Goal: Task Accomplishment & Management: Manage account settings

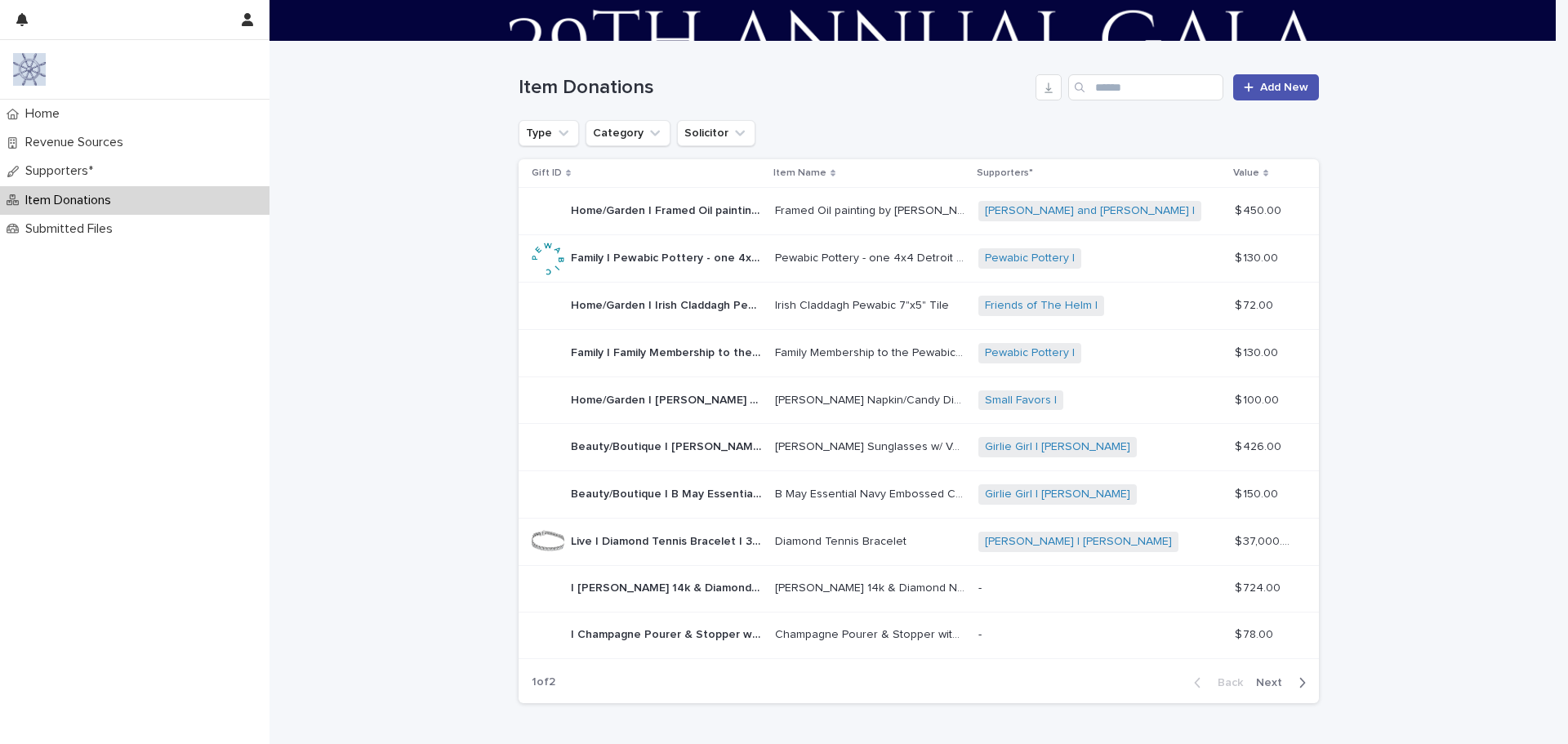
scroll to position [164, 0]
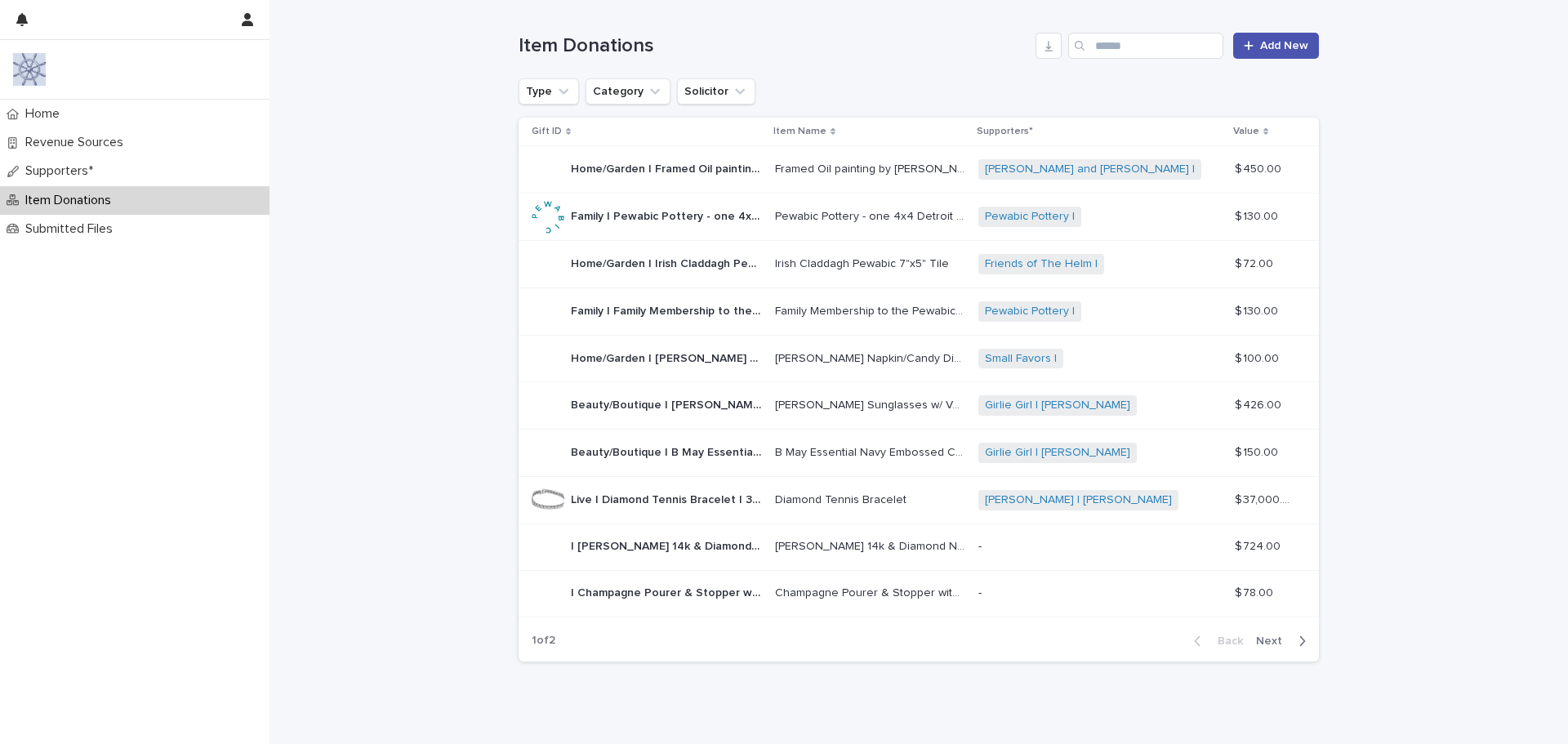
click at [1271, 643] on span "Next" at bounding box center [1274, 640] width 36 height 11
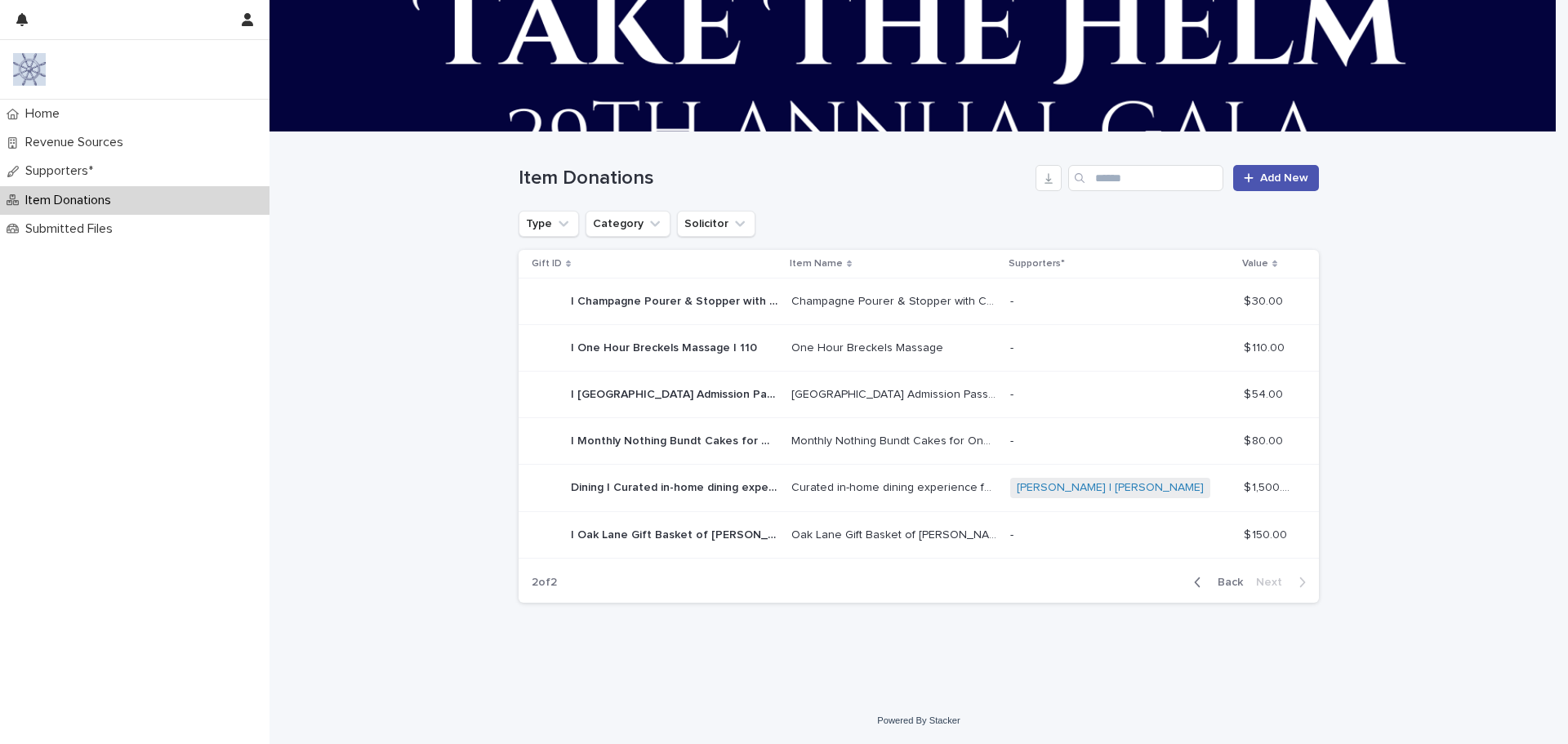
scroll to position [31, 0]
click at [1223, 580] on span "Back" at bounding box center [1225, 582] width 35 height 11
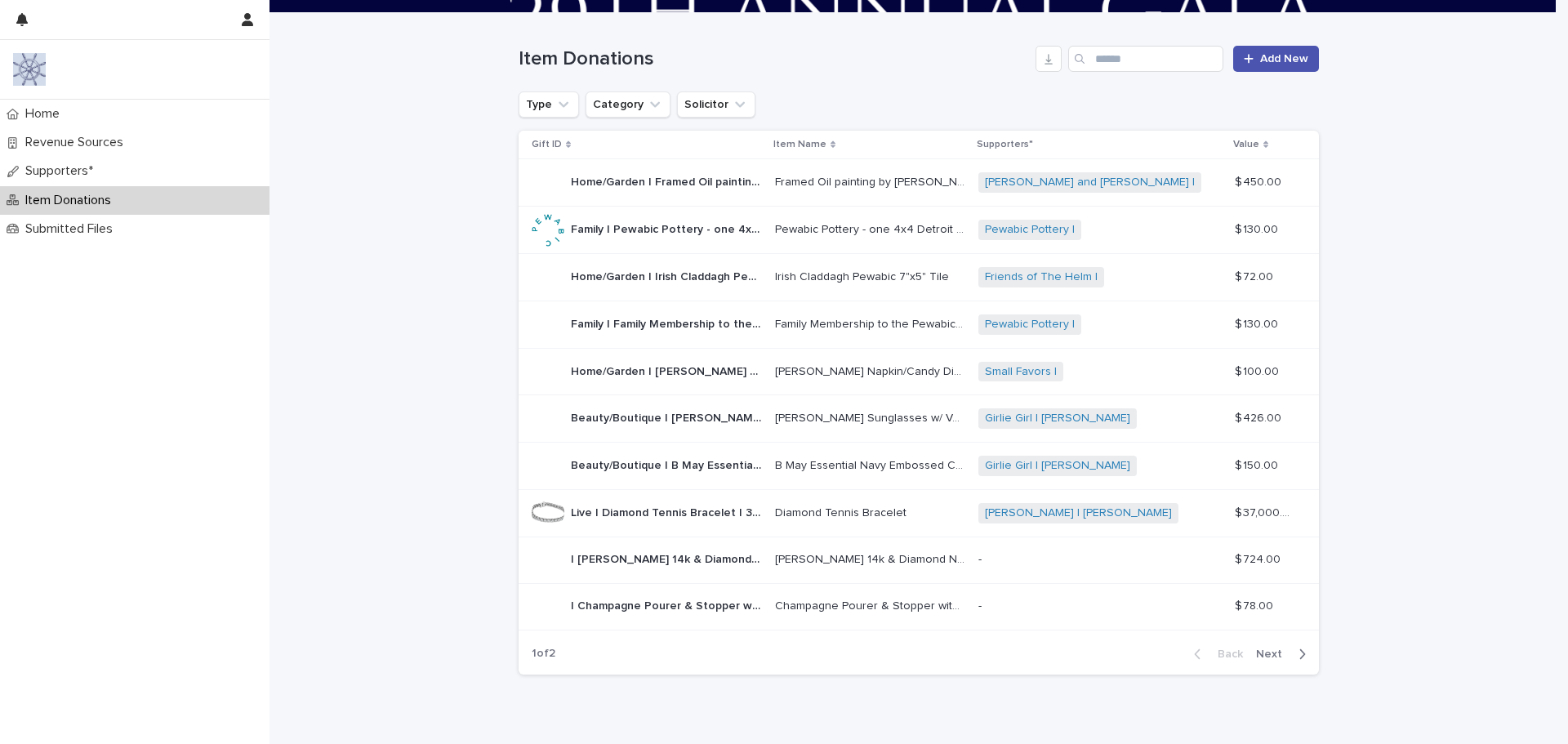
scroll to position [194, 0]
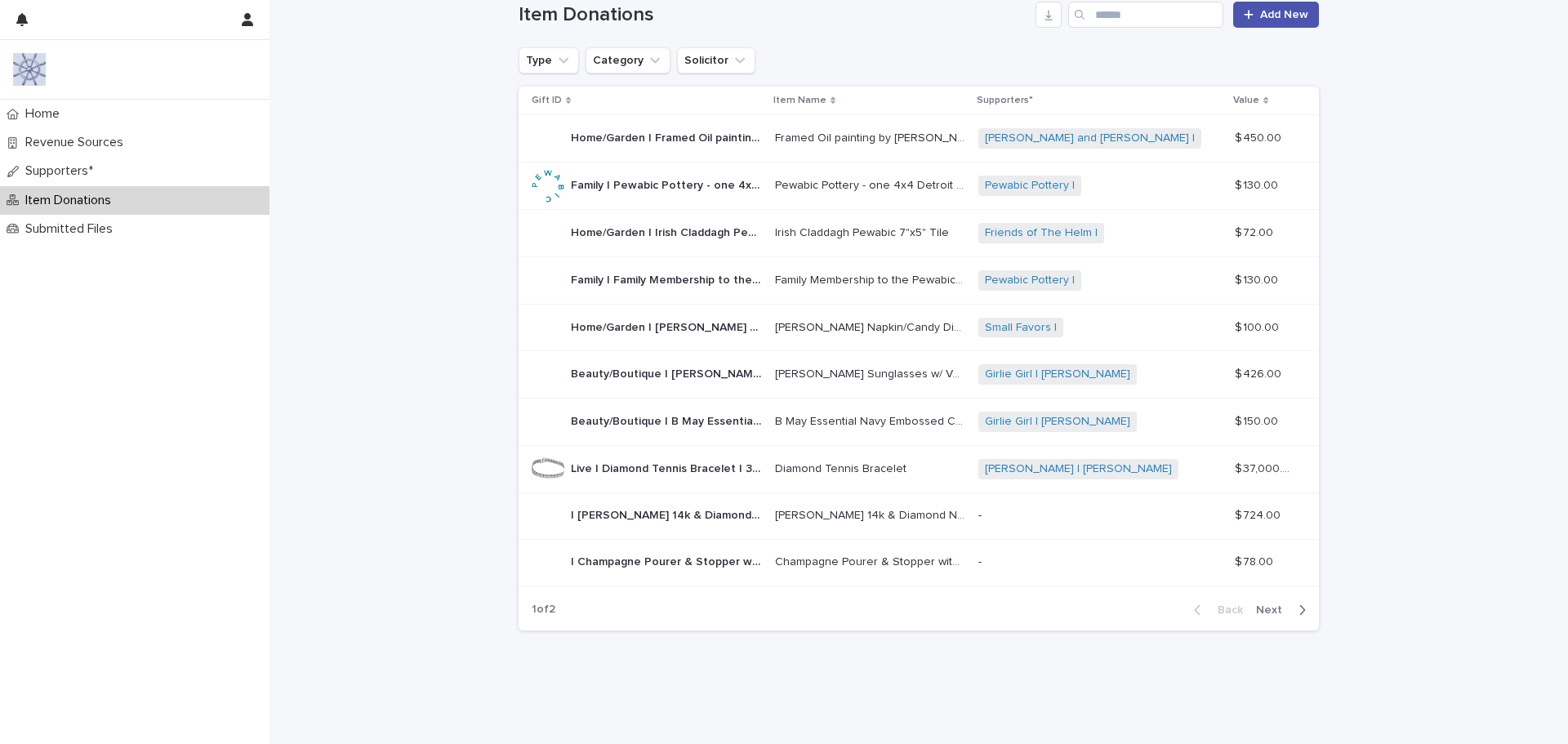
click at [709, 517] on p "| [PERSON_NAME] 14k & Diamond Necklace | 724" at bounding box center [667, 514] width 194 height 17
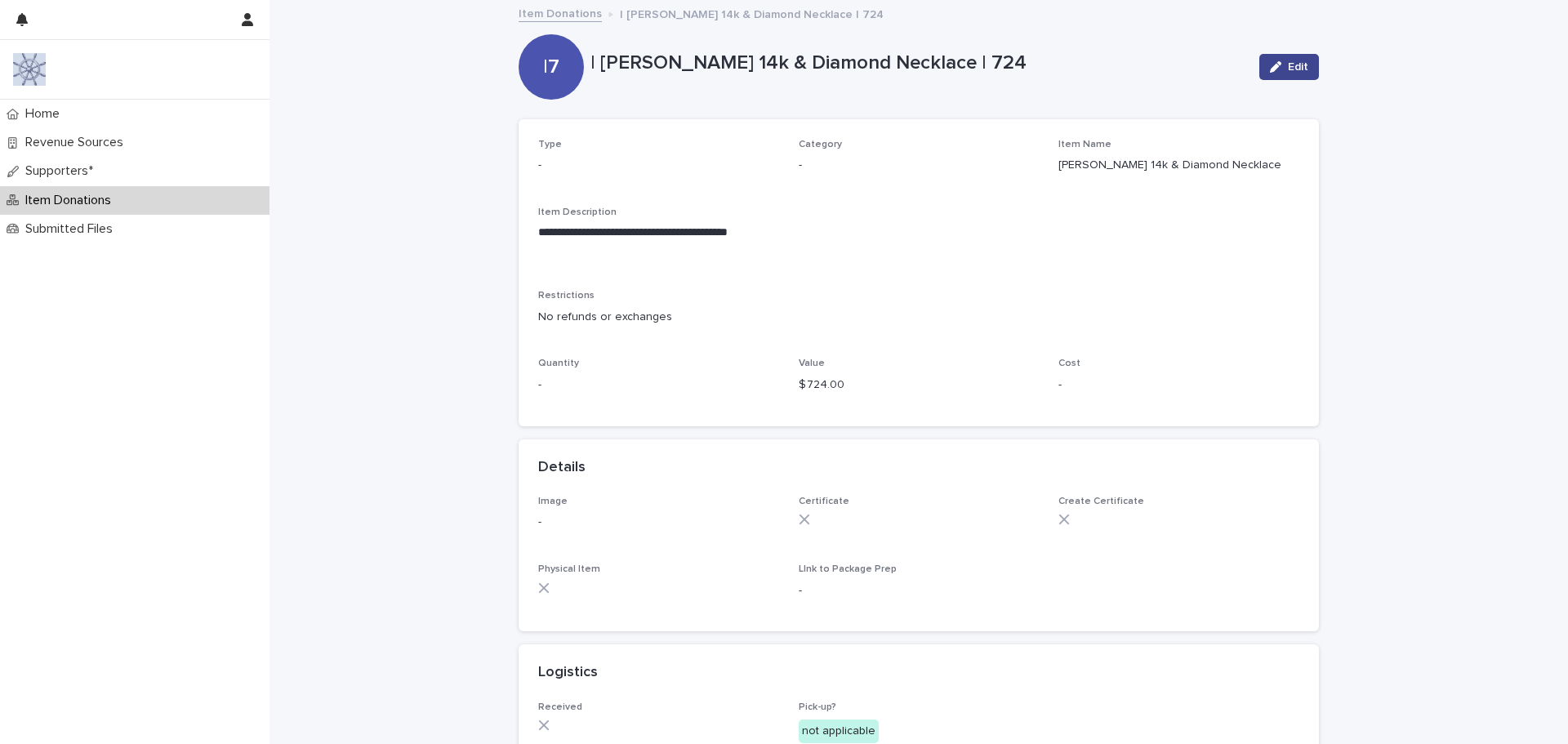
click at [1293, 61] on span "Edit" at bounding box center [1297, 66] width 20 height 11
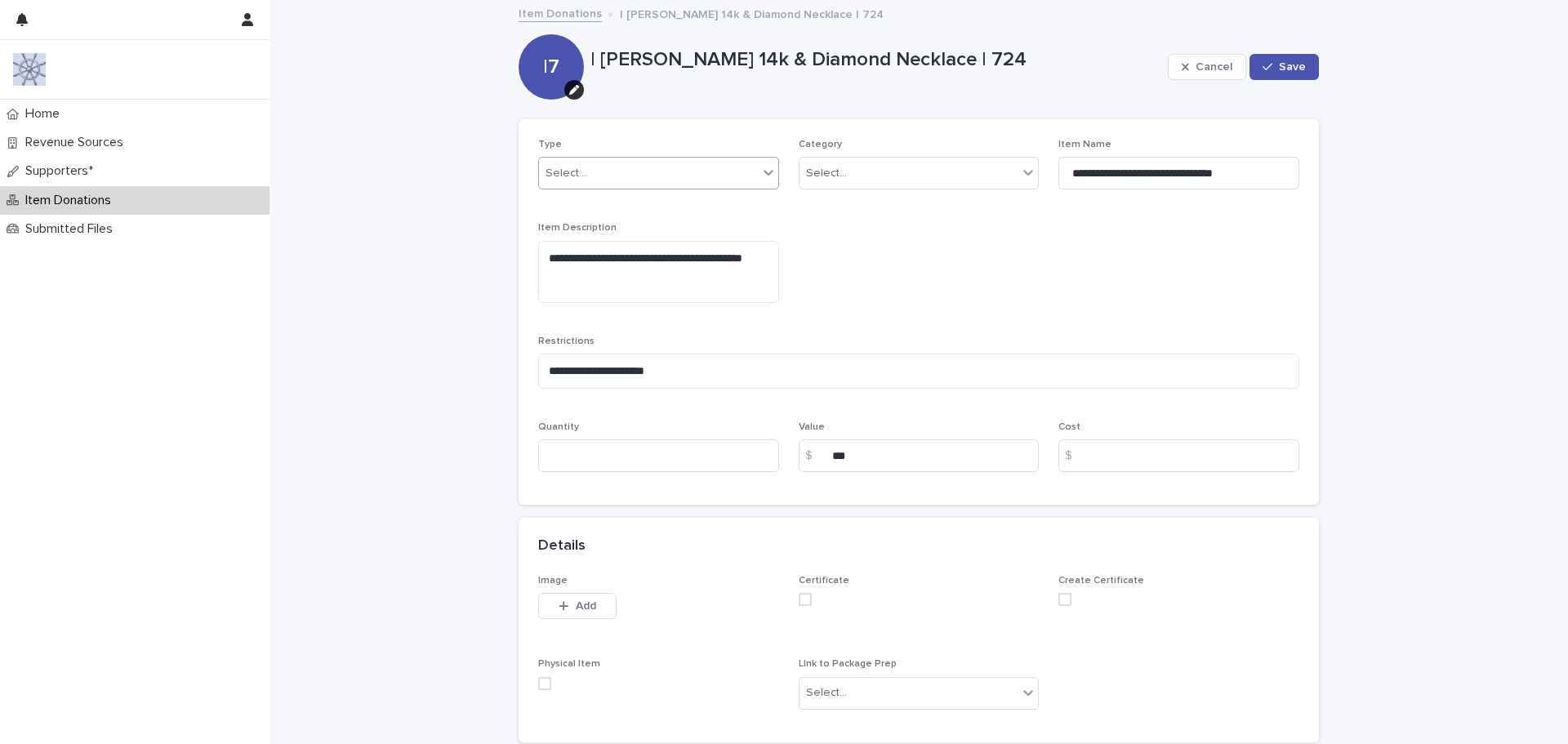
click at [615, 168] on div "Select..." at bounding box center [648, 173] width 219 height 27
click at [587, 206] on div "Live" at bounding box center [653, 204] width 239 height 29
click at [584, 171] on div "Live" at bounding box center [638, 173] width 199 height 27
click at [574, 233] on div "Silent" at bounding box center [653, 233] width 239 height 29
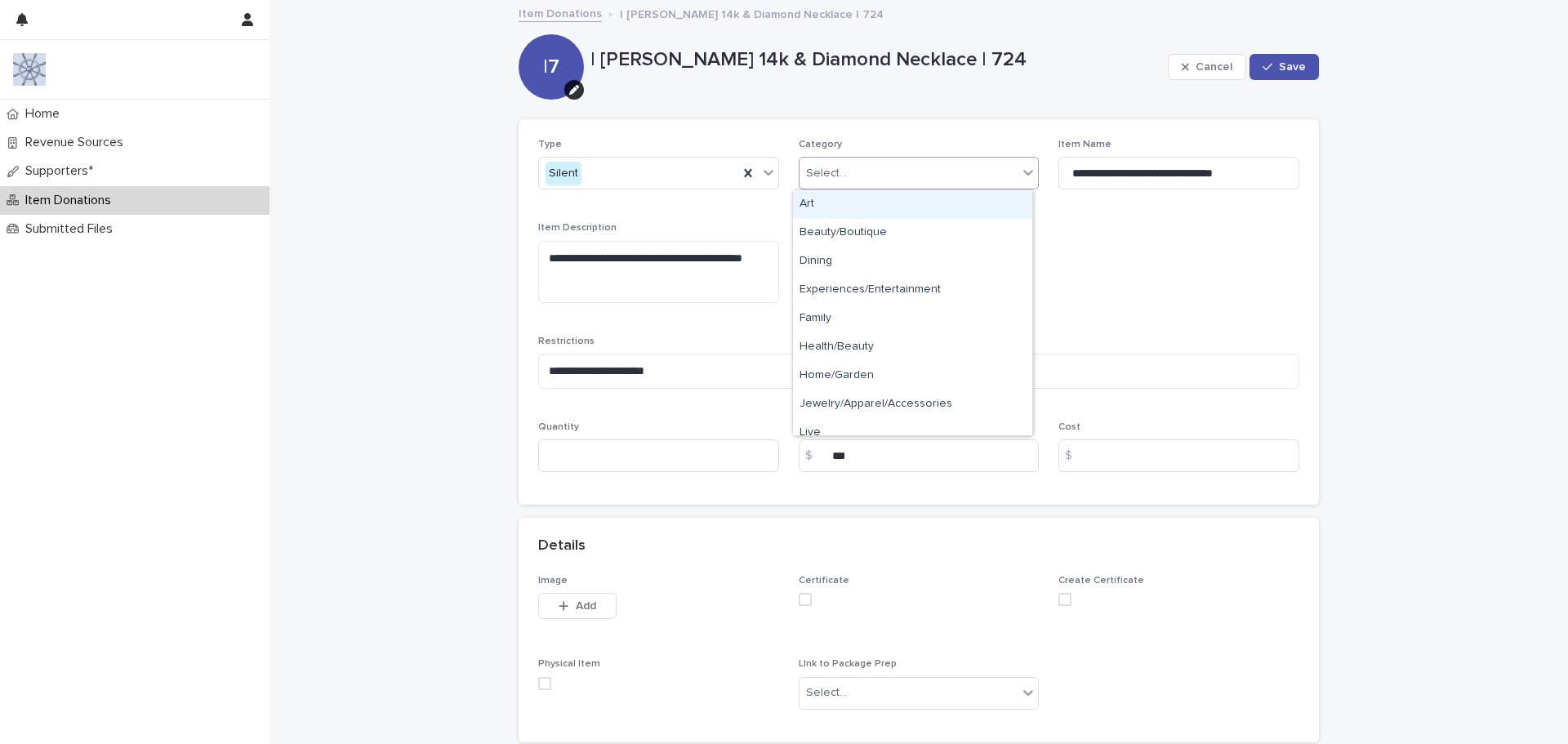
click at [839, 176] on div "Select..." at bounding box center [826, 174] width 41 height 17
click at [871, 406] on div "Jewelry/Apparel/Accessories" at bounding box center [912, 405] width 239 height 29
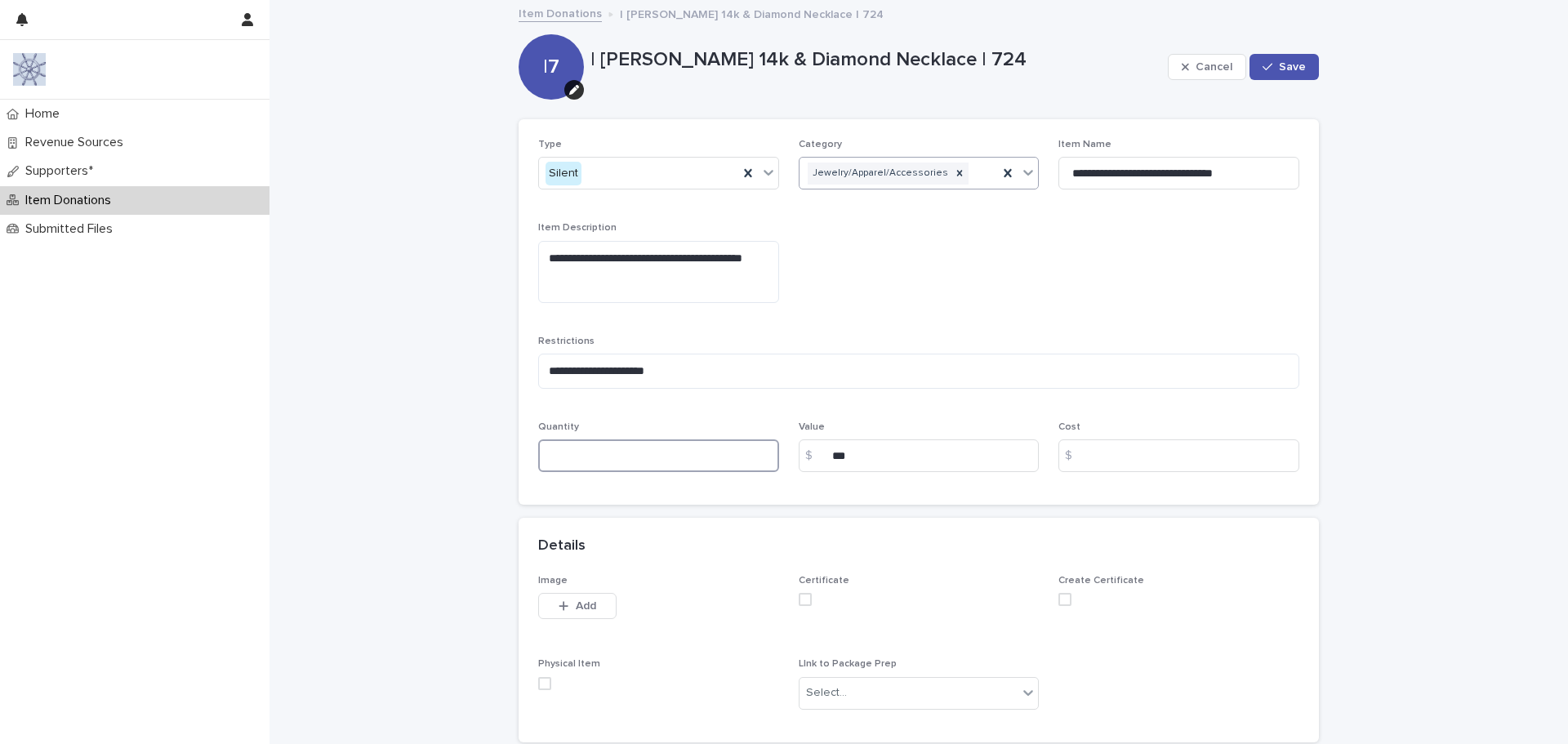
click at [658, 461] on input at bounding box center [659, 456] width 241 height 33
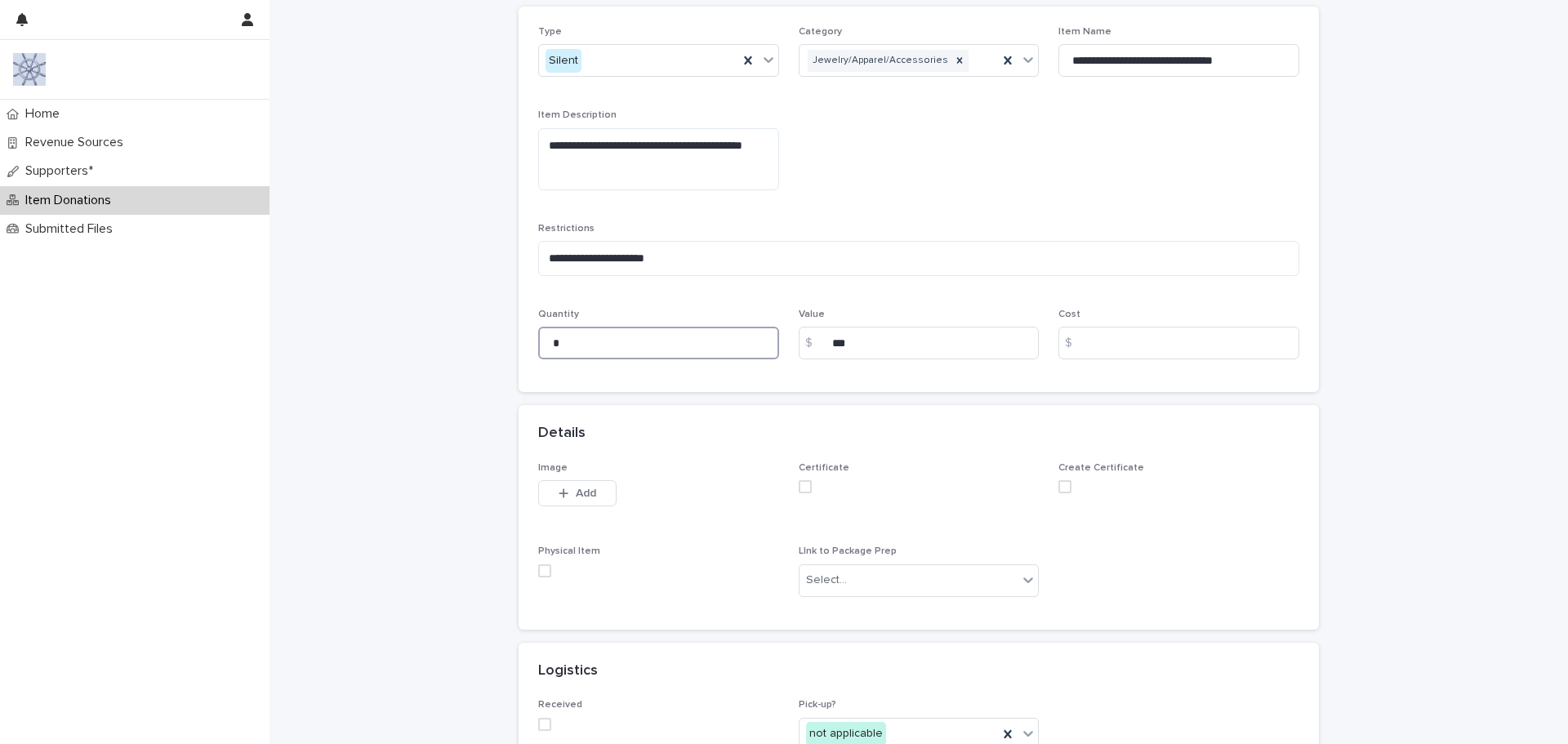
scroll to position [164, 0]
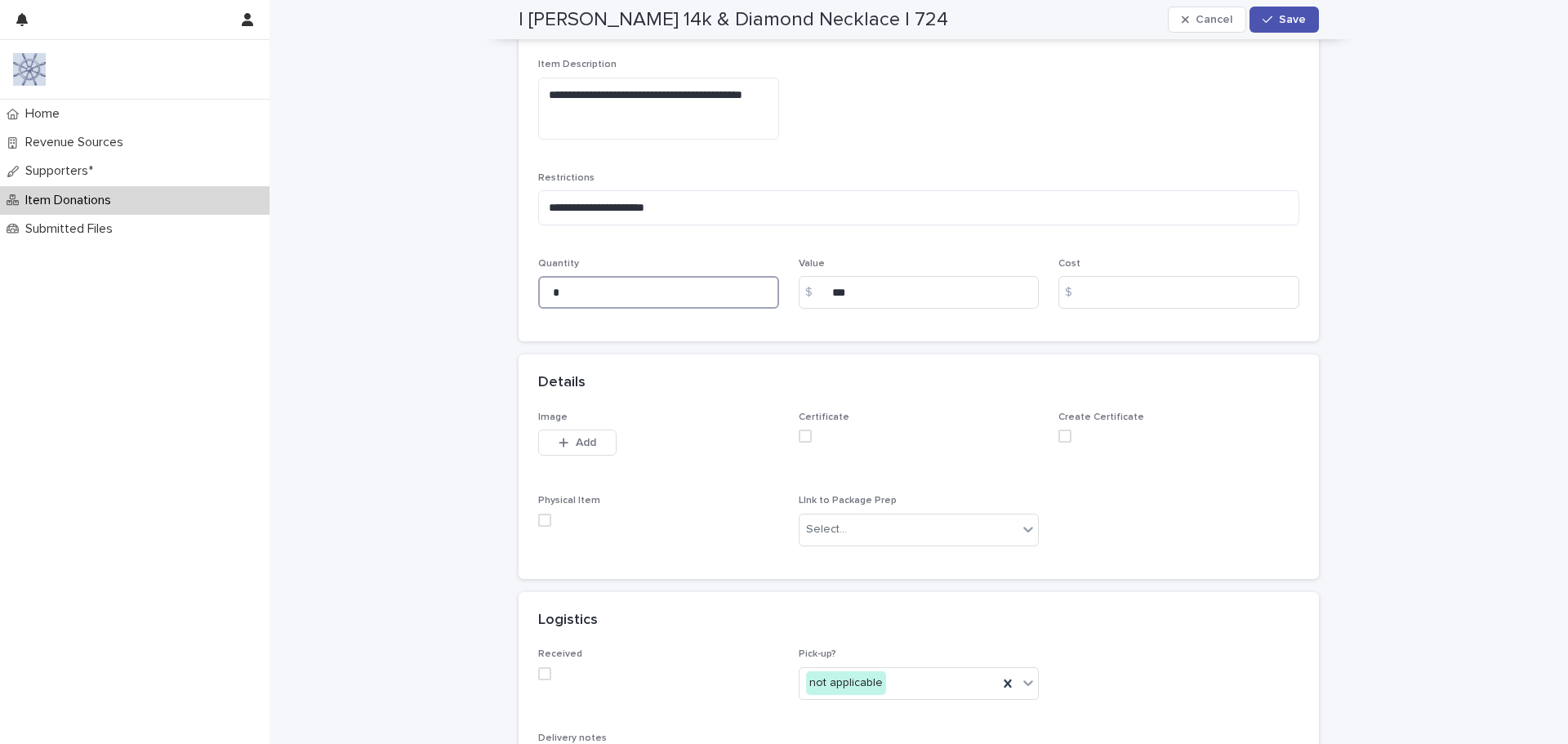
click at [539, 522] on span at bounding box center [545, 519] width 13 height 13
type input "*"
click at [827, 538] on div "Select..." at bounding box center [826, 530] width 41 height 17
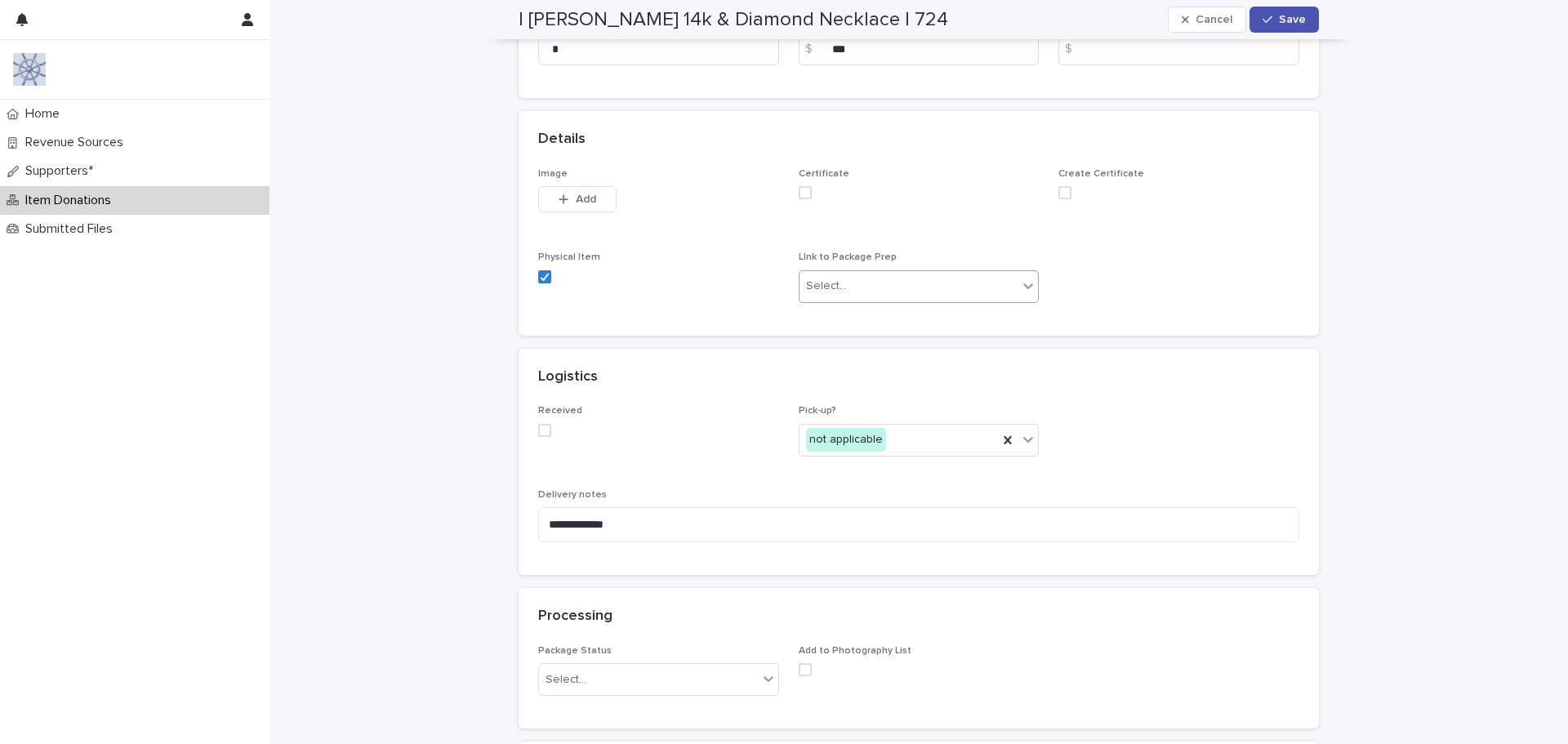
scroll to position [408, 0]
click at [539, 427] on span at bounding box center [545, 428] width 13 height 13
click at [641, 679] on div "Select..." at bounding box center [648, 678] width 219 height 27
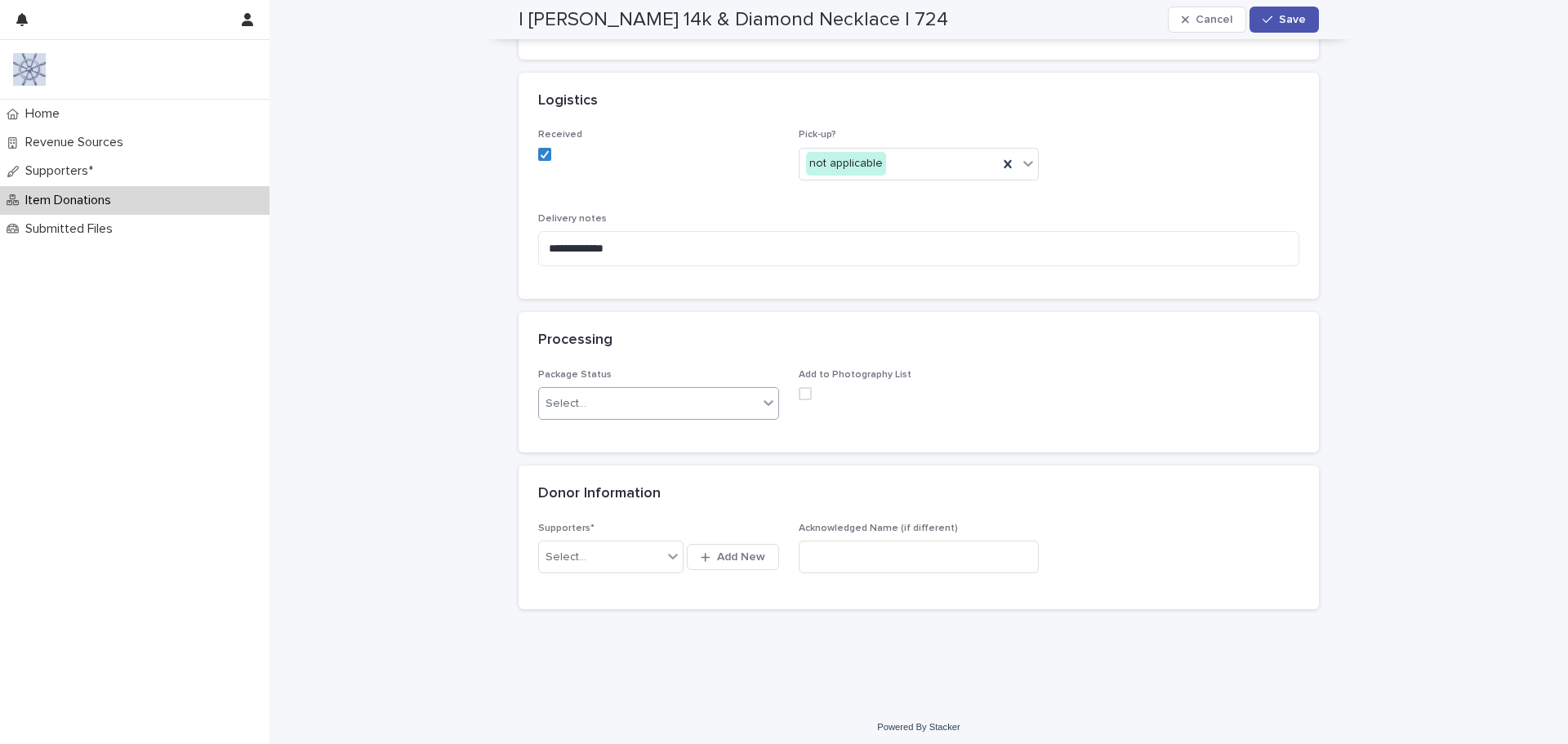
scroll to position [689, 0]
click at [799, 388] on span at bounding box center [805, 386] width 13 height 13
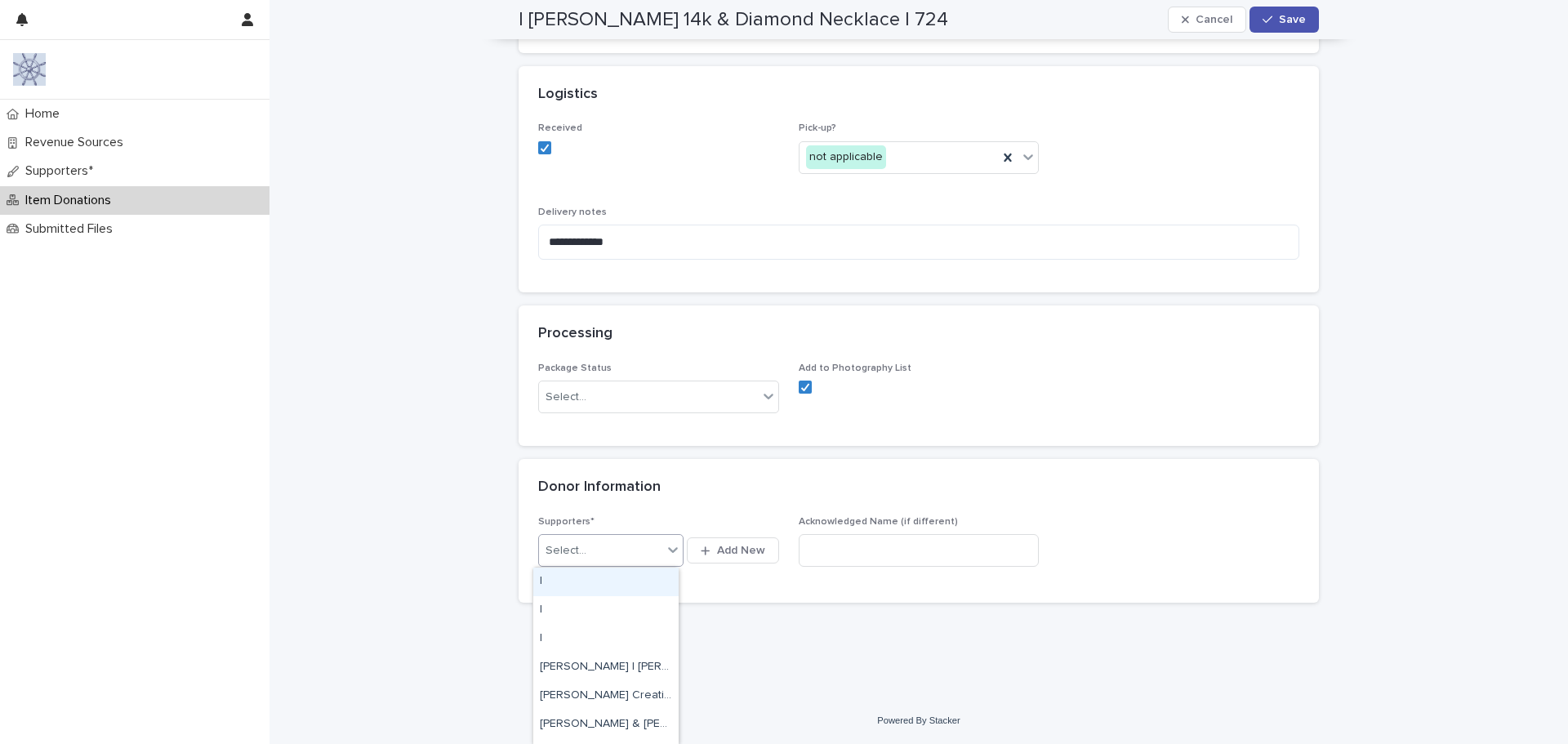
click at [585, 550] on div "Select..." at bounding box center [600, 551] width 124 height 27
type input "***"
click at [613, 574] on div "Girlie Girl | [PERSON_NAME]" at bounding box center [606, 581] width 145 height 29
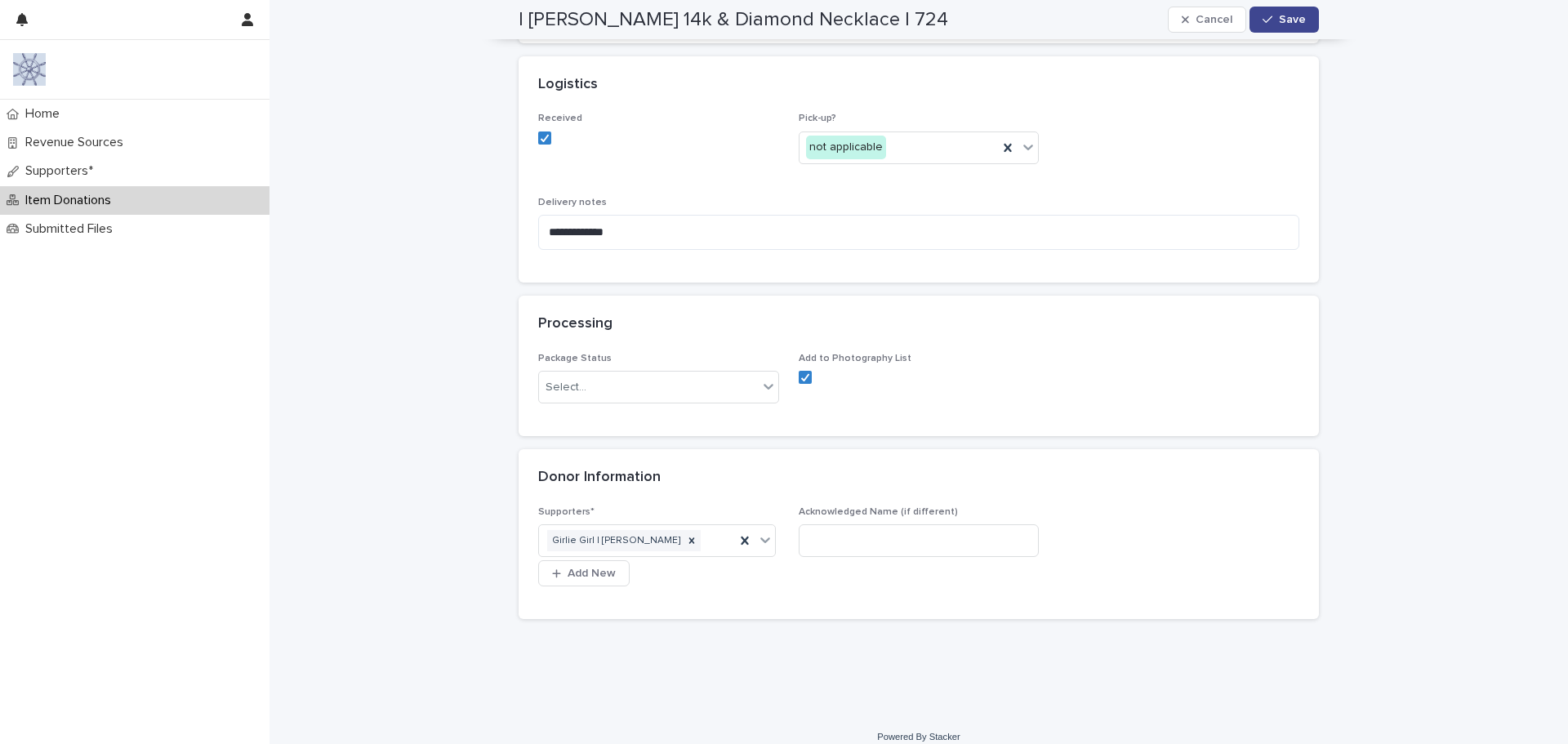
click at [1294, 20] on span "Save" at bounding box center [1292, 19] width 27 height 11
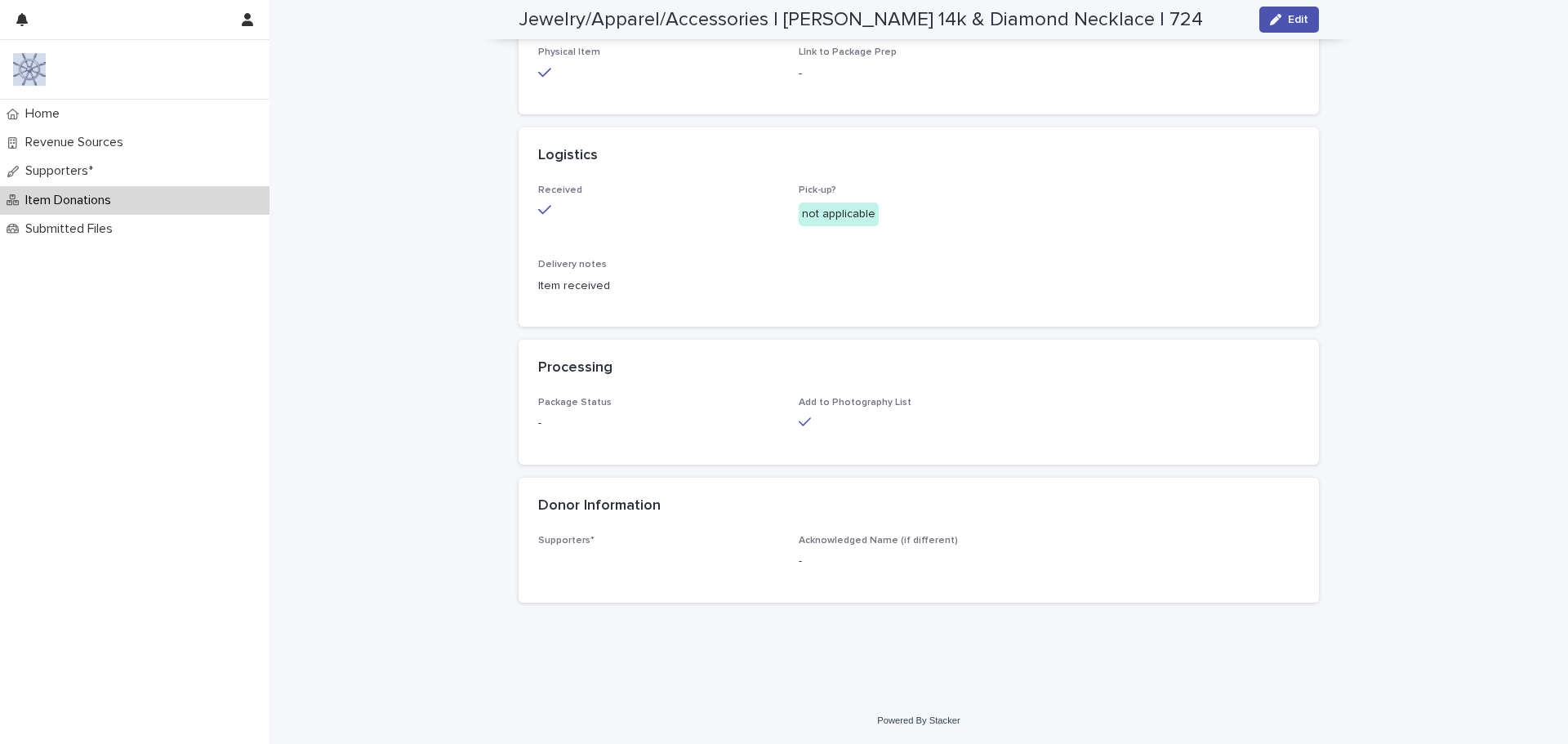
scroll to position [537, 0]
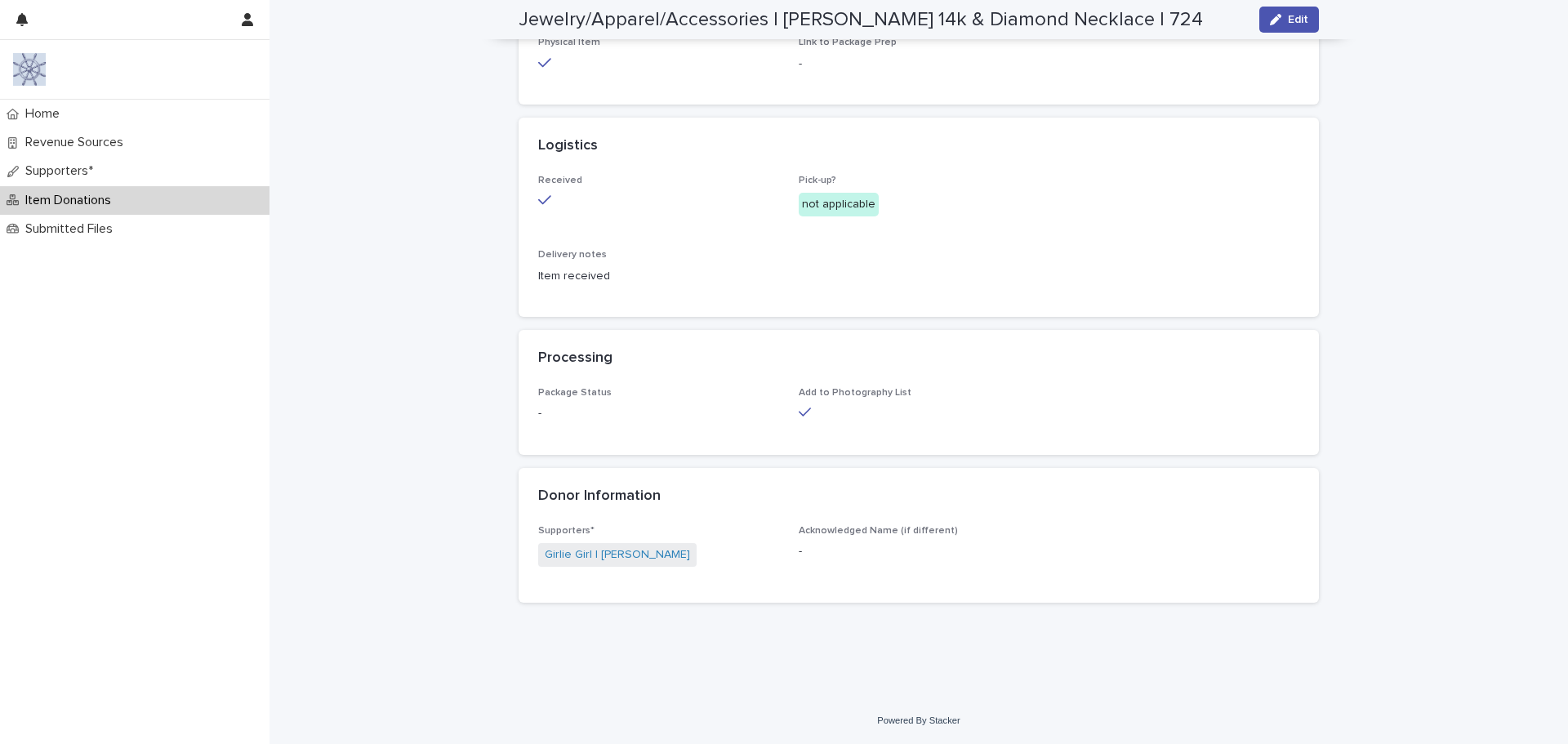
click at [46, 200] on p "Item Donations" at bounding box center [71, 201] width 105 height 16
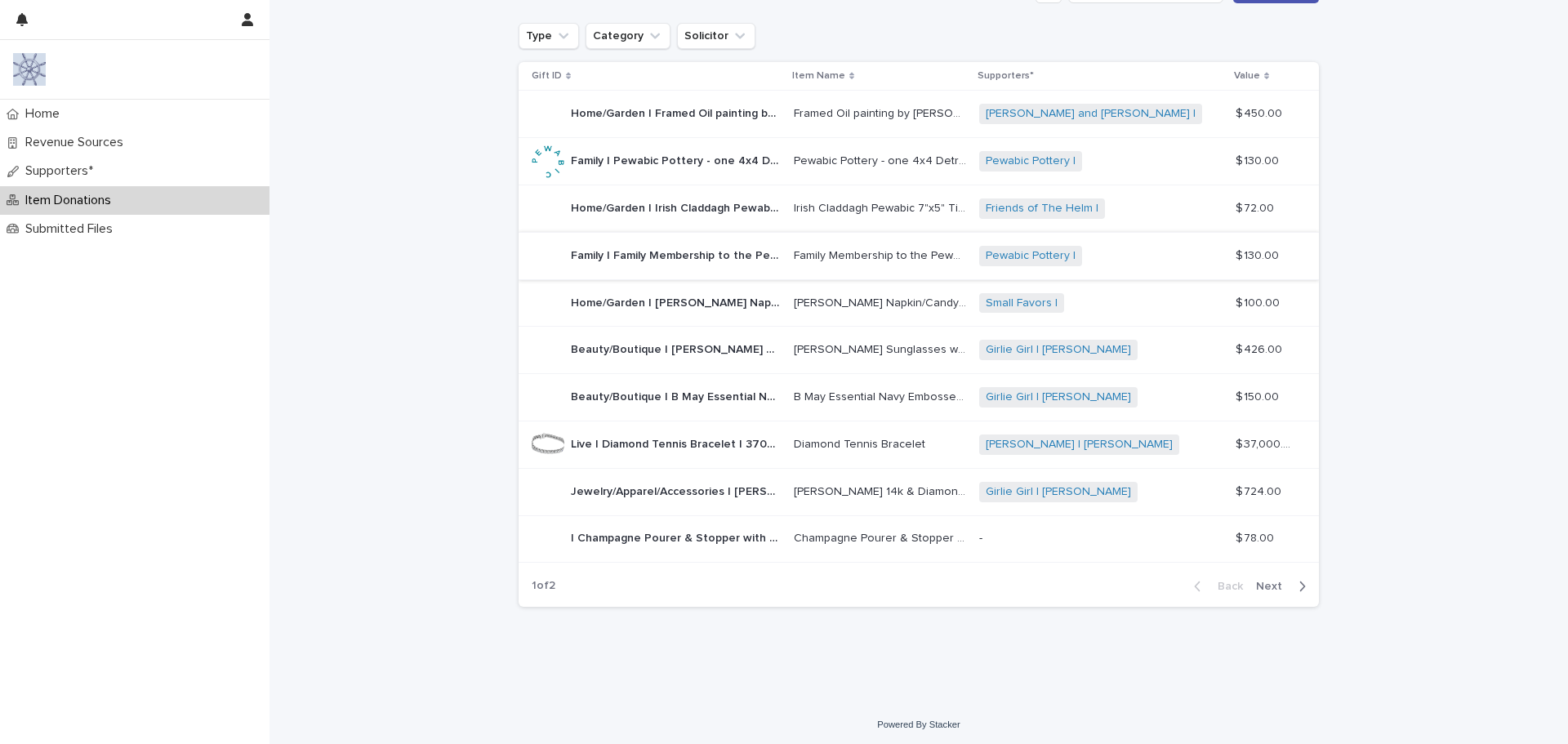
scroll to position [222, 0]
click at [686, 537] on p "| Champagne Pourer & Stopper with Cocktail Napkins and Coasters | 78" at bounding box center [677, 534] width 213 height 17
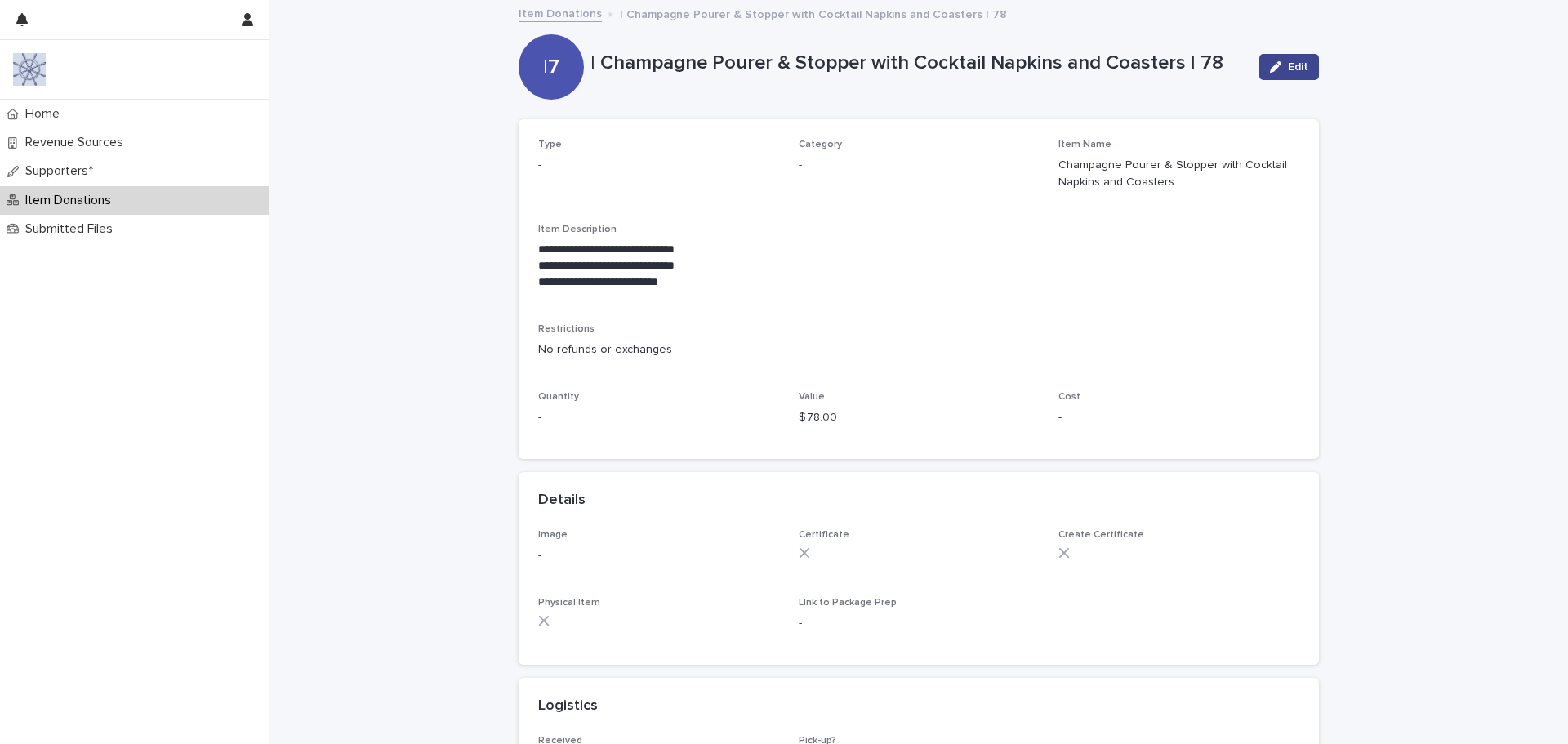
click at [1275, 77] on button "Edit" at bounding box center [1289, 67] width 60 height 26
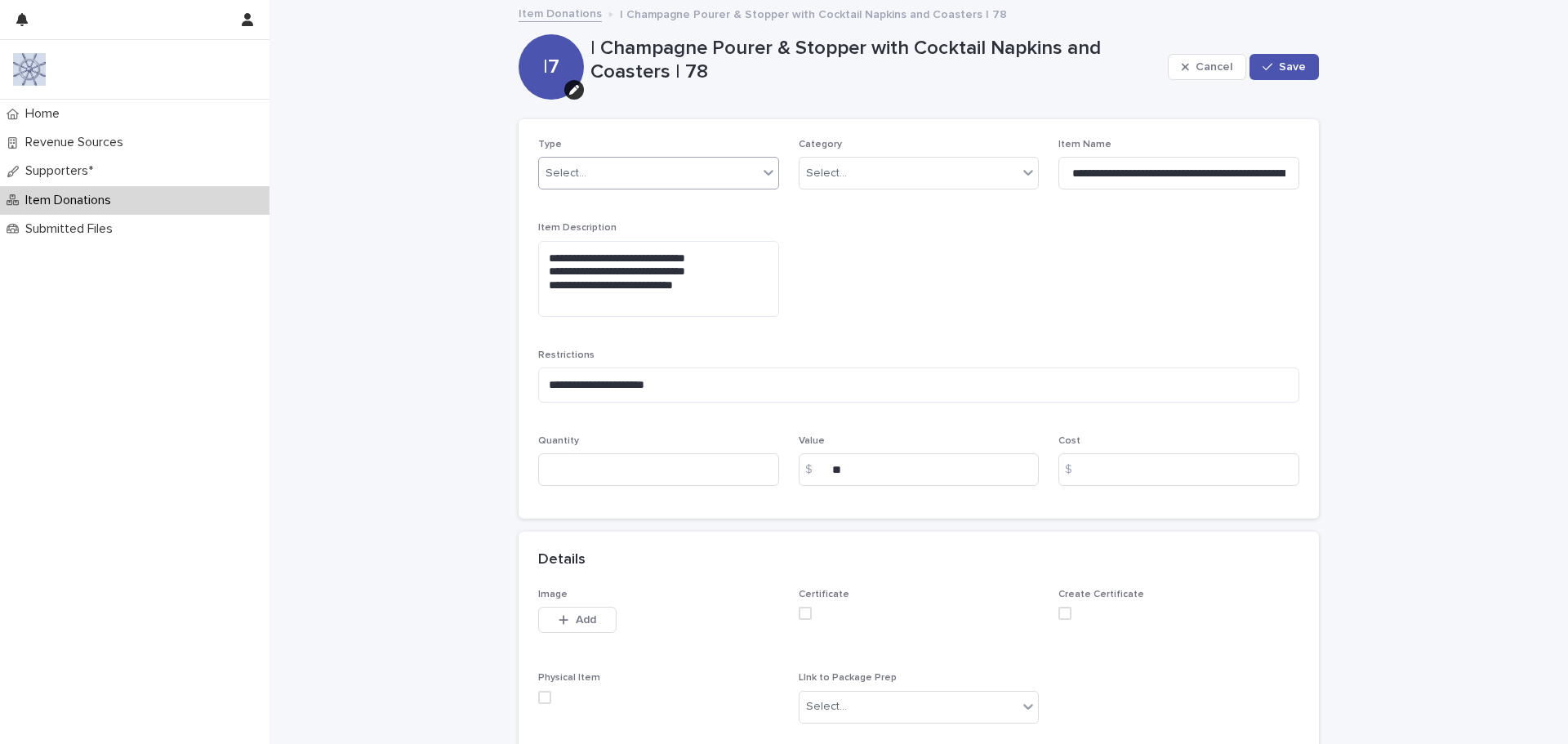
click at [586, 164] on div "Select..." at bounding box center [648, 173] width 219 height 27
click at [578, 232] on div "Silent" at bounding box center [653, 233] width 239 height 29
click at [812, 158] on div "Select..." at bounding box center [919, 173] width 241 height 33
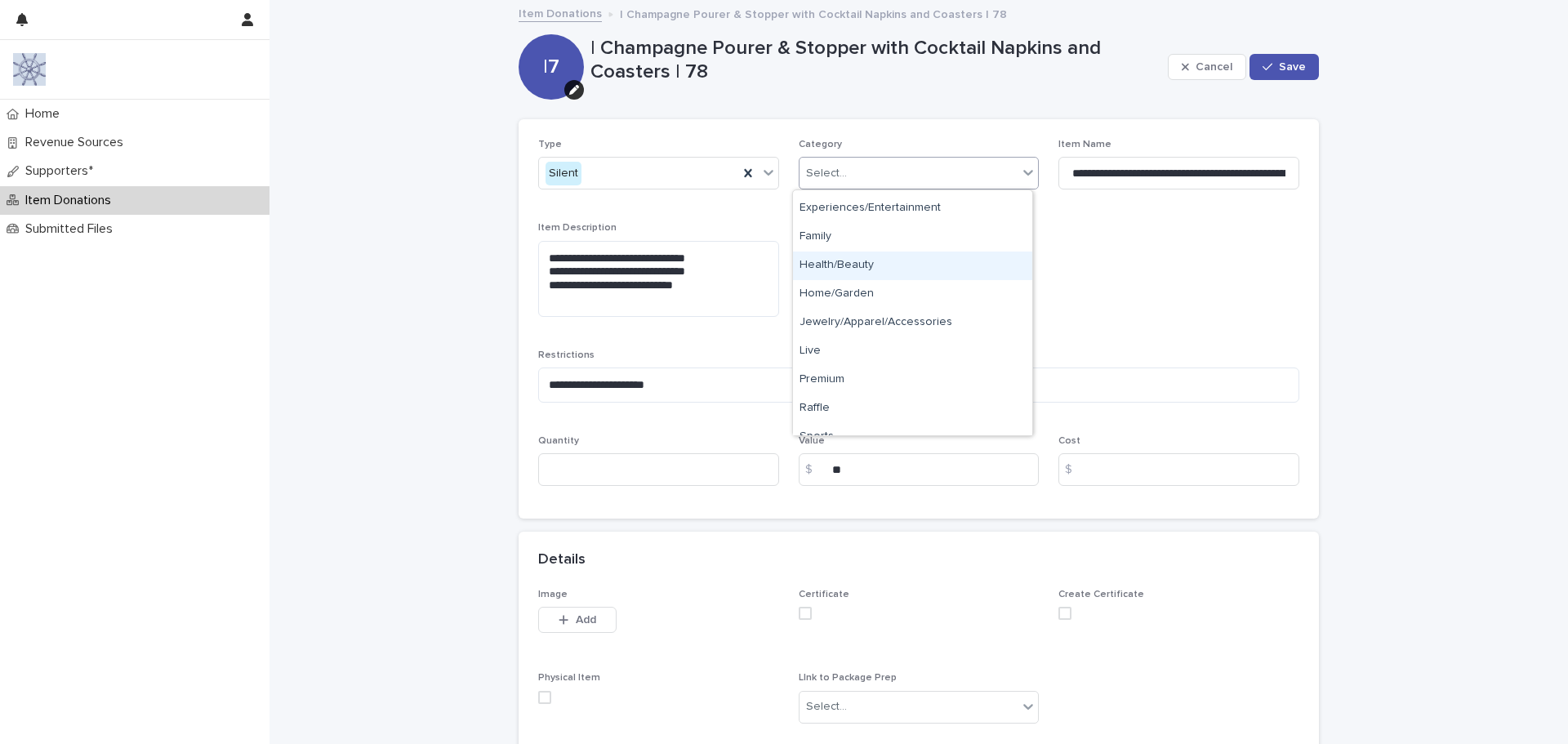
scroll to position [126, 0]
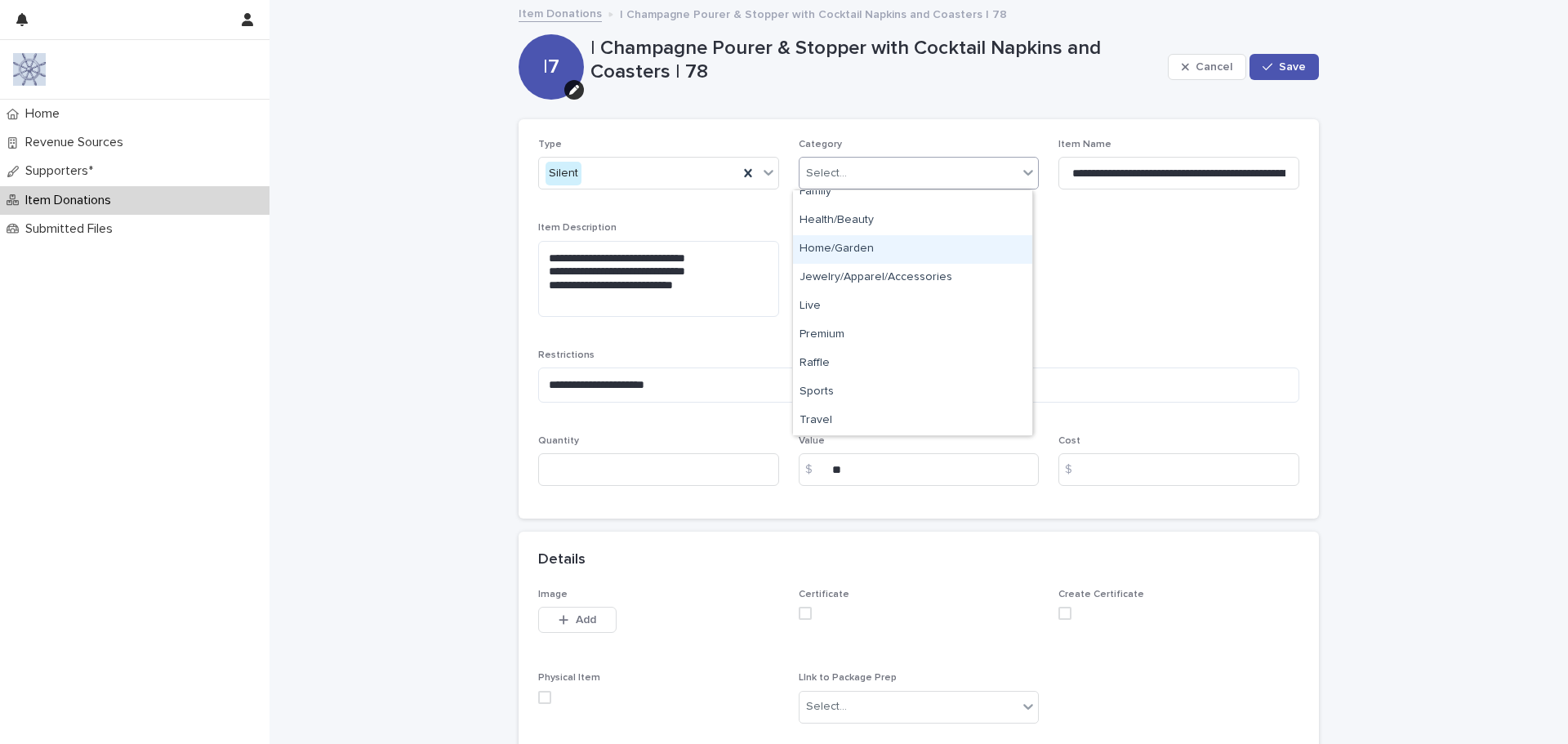
click at [835, 253] on div "Home/Garden" at bounding box center [912, 249] width 239 height 29
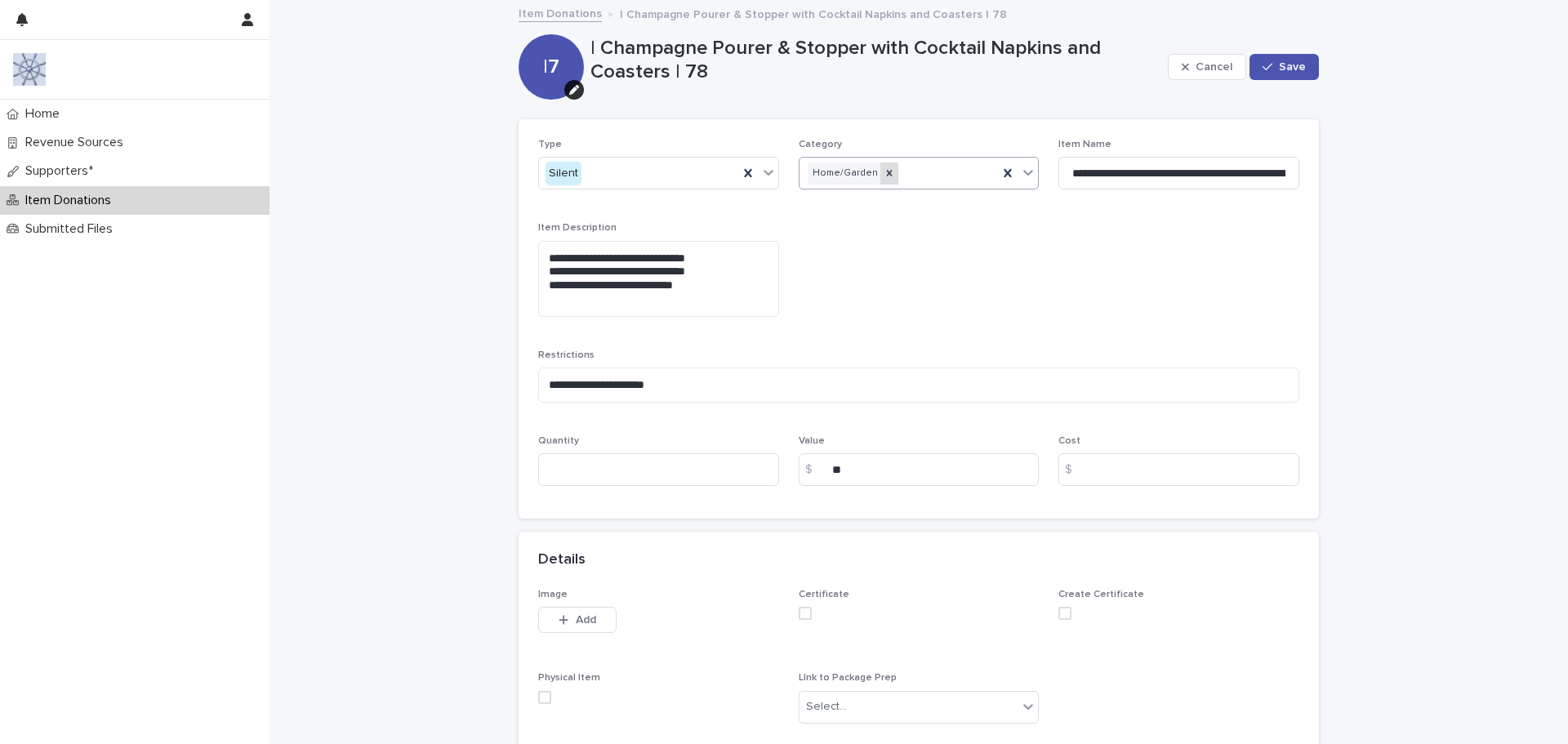
click at [884, 174] on icon at bounding box center [889, 172] width 11 height 11
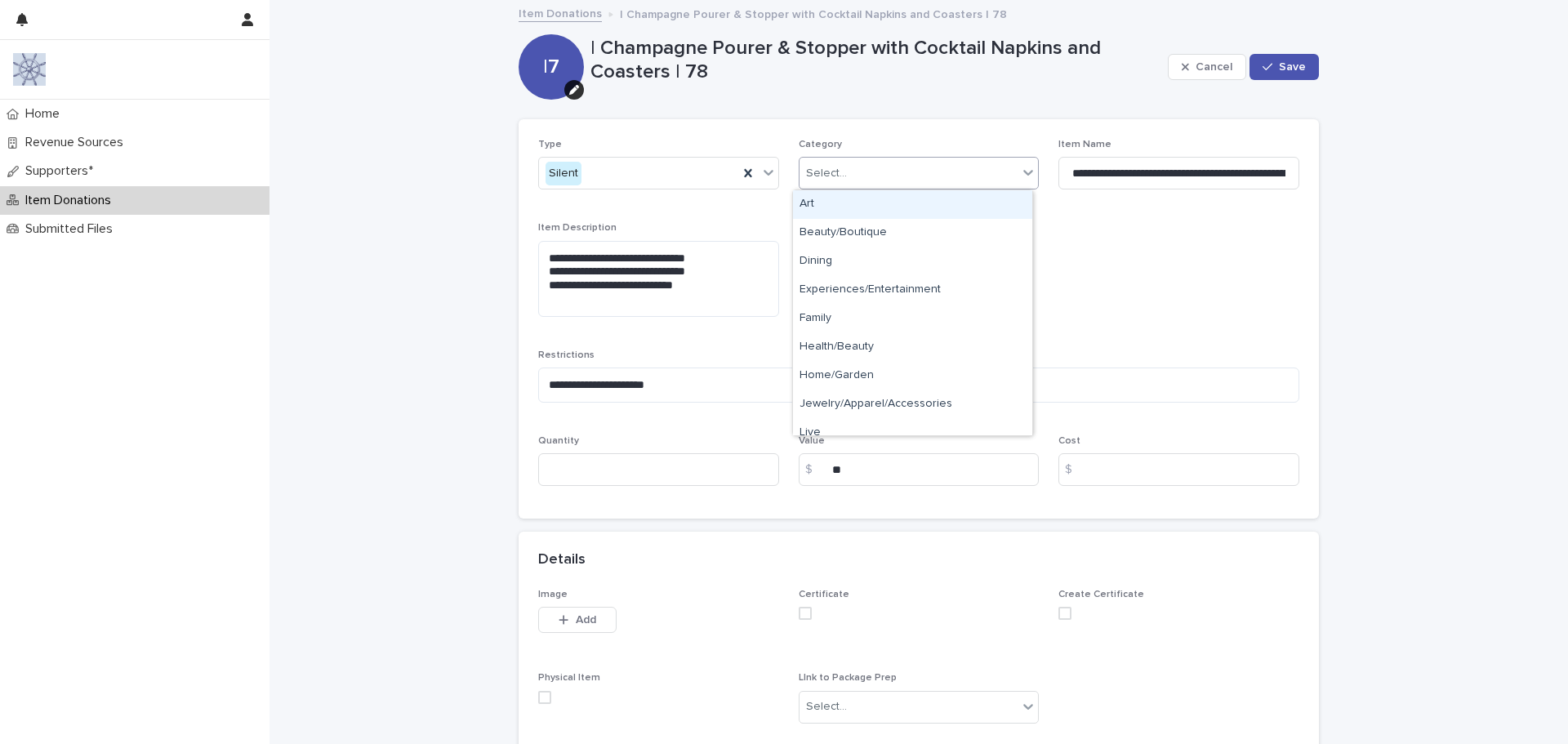
click at [874, 175] on div "Select..." at bounding box center [909, 173] width 219 height 27
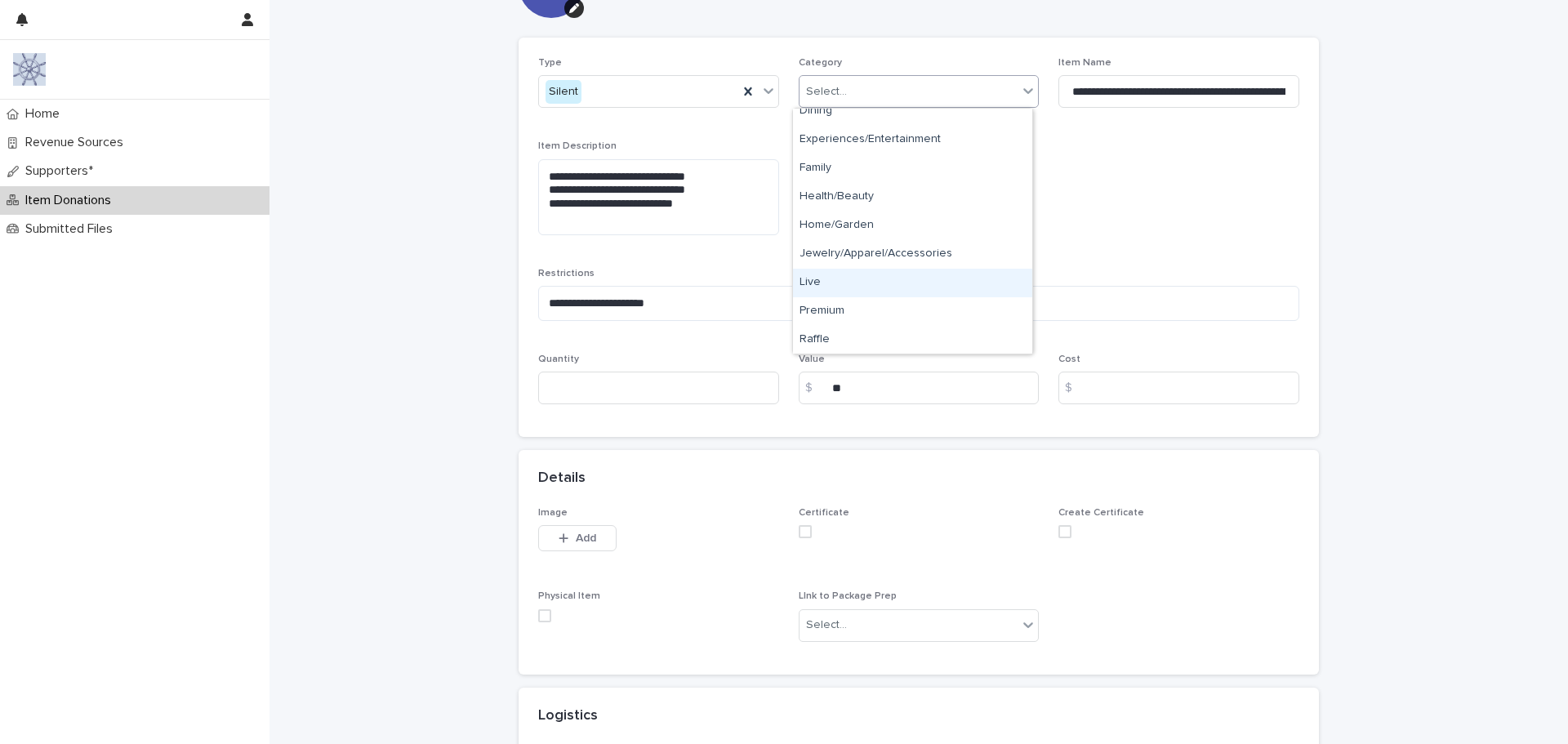
scroll to position [0, 0]
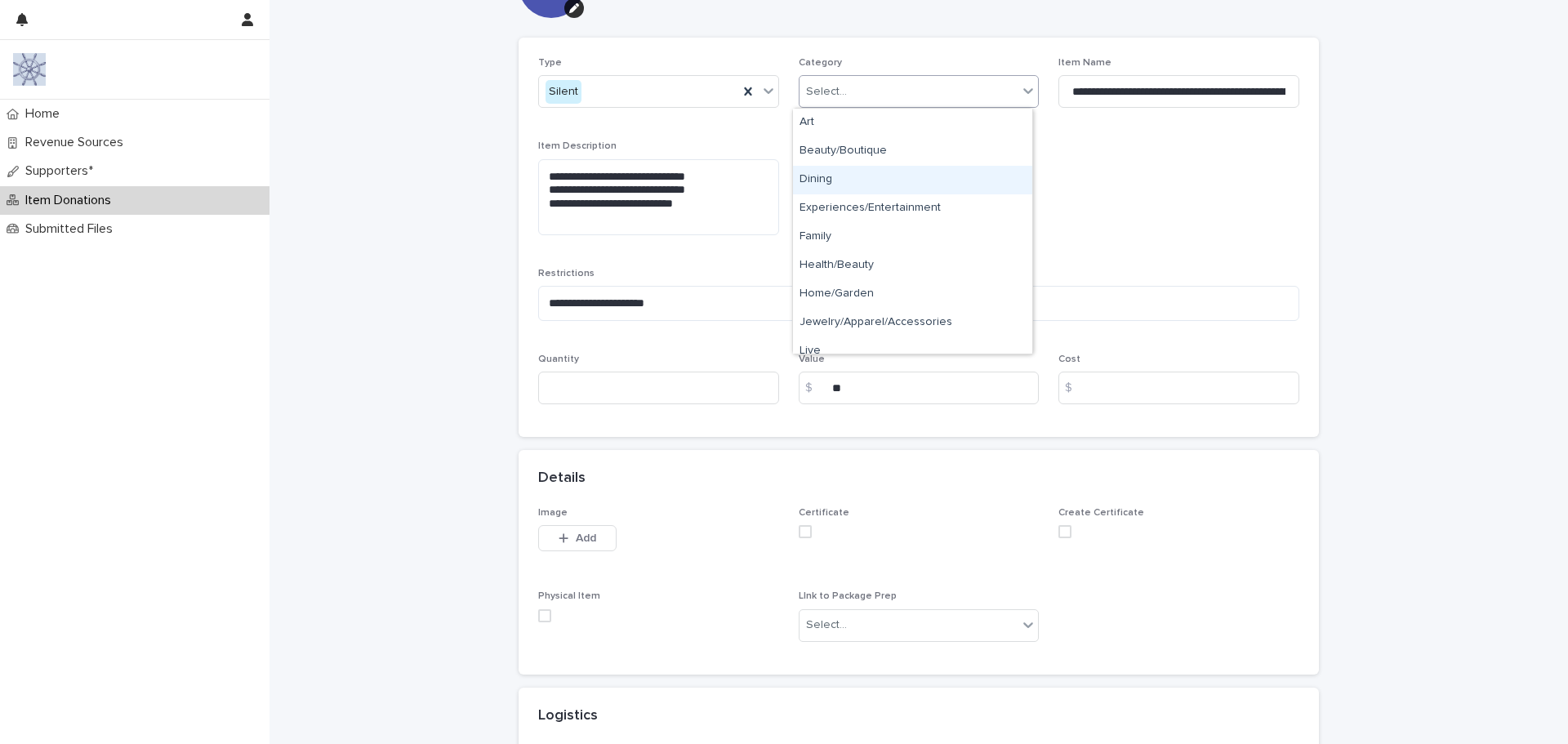
click at [828, 178] on div "Dining" at bounding box center [912, 180] width 239 height 29
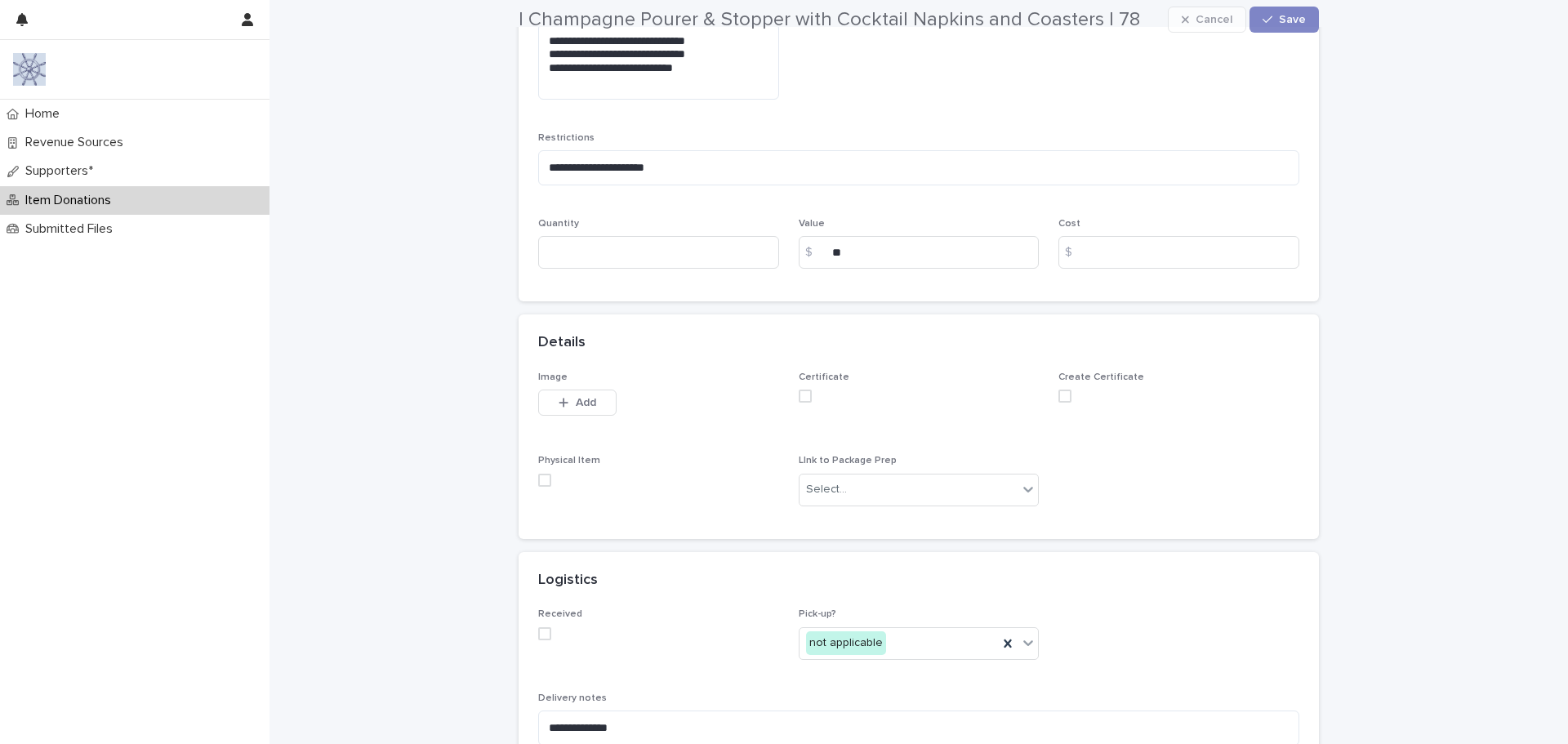
scroll to position [245, 0]
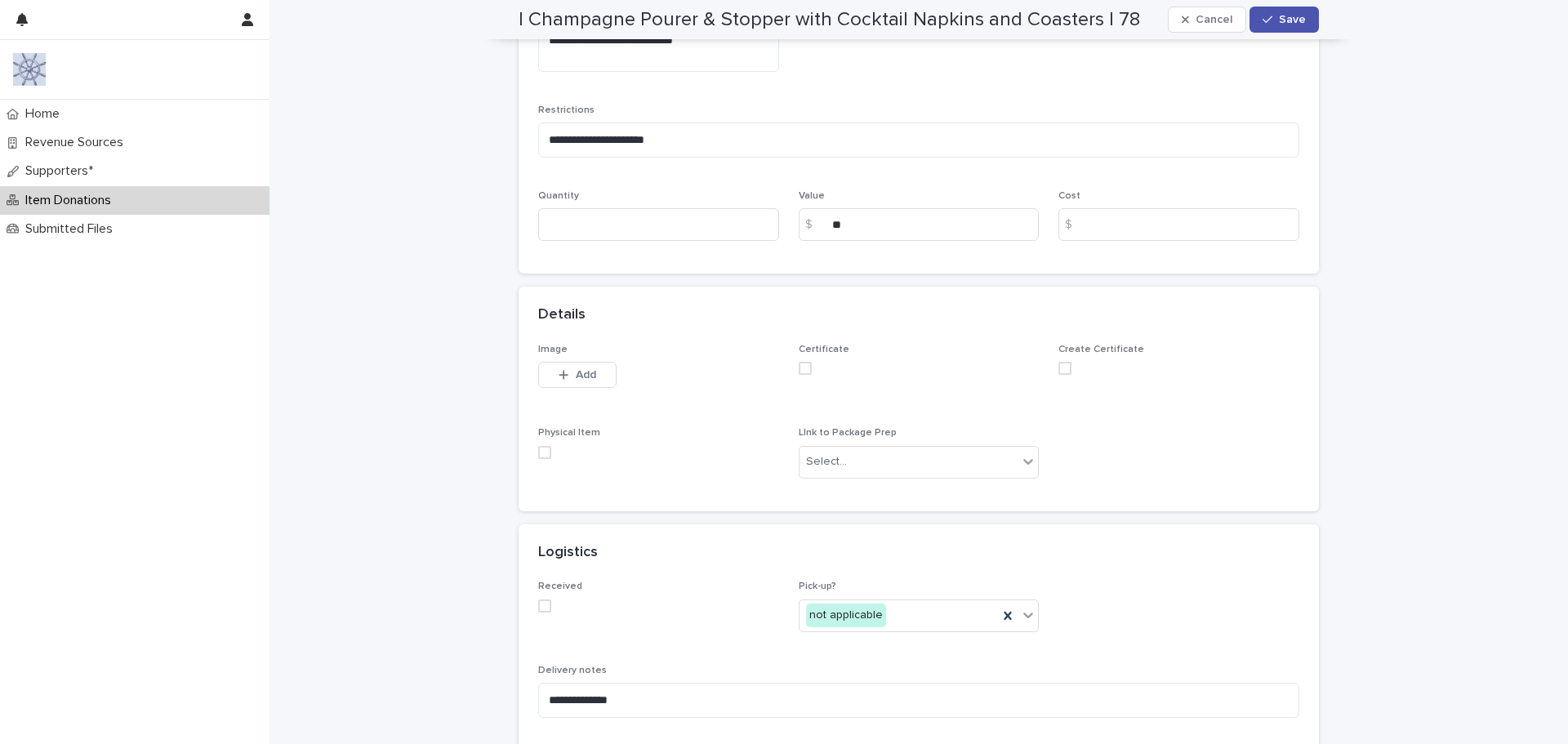
drag, startPoint x: 547, startPoint y: 454, endPoint x: 586, endPoint y: 527, distance: 82.8
click at [544, 454] on label at bounding box center [659, 452] width 241 height 13
click at [539, 606] on span at bounding box center [545, 606] width 13 height 13
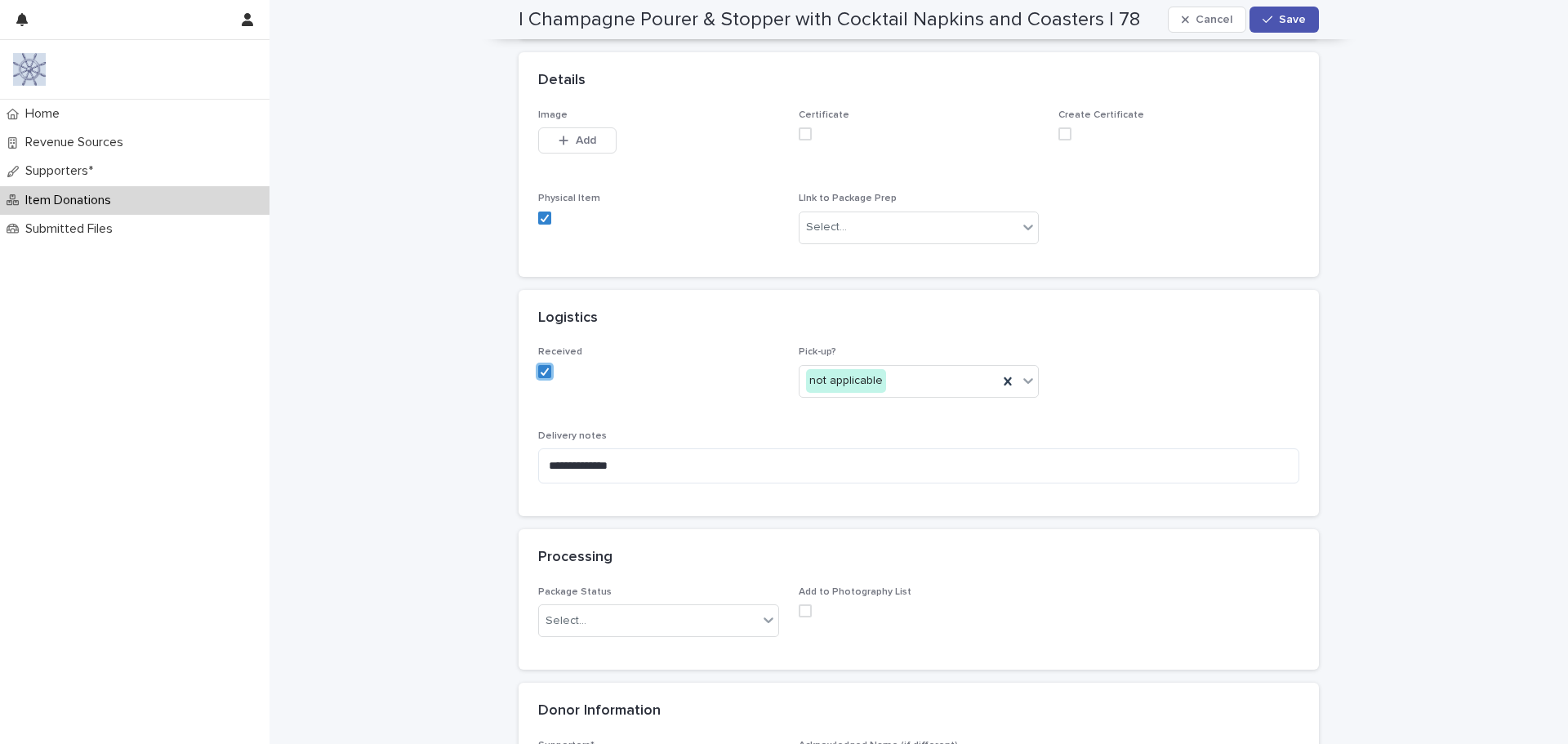
scroll to position [490, 0]
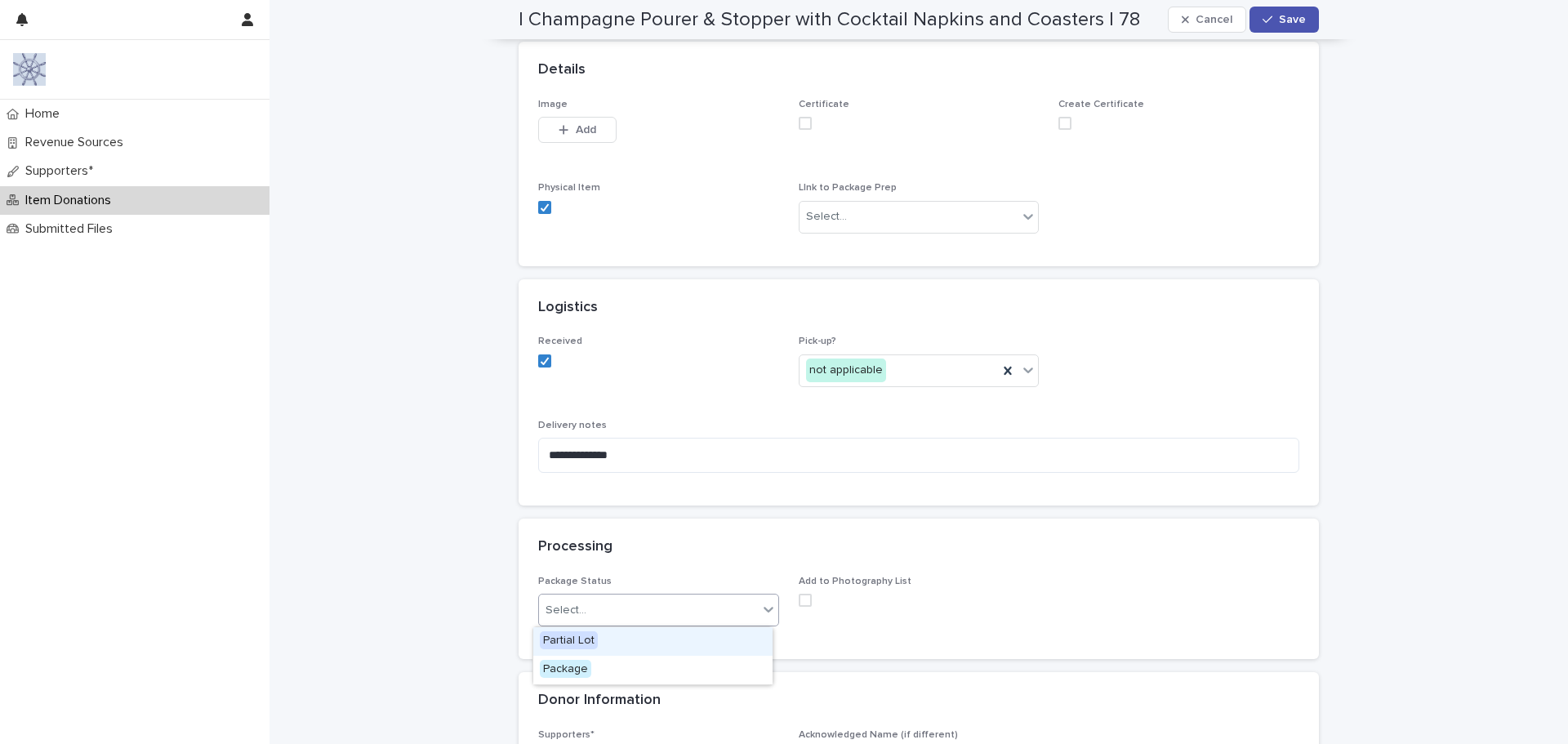
click at [627, 624] on div "Select..." at bounding box center [659, 610] width 241 height 33
click at [627, 619] on div "Select..." at bounding box center [648, 610] width 219 height 27
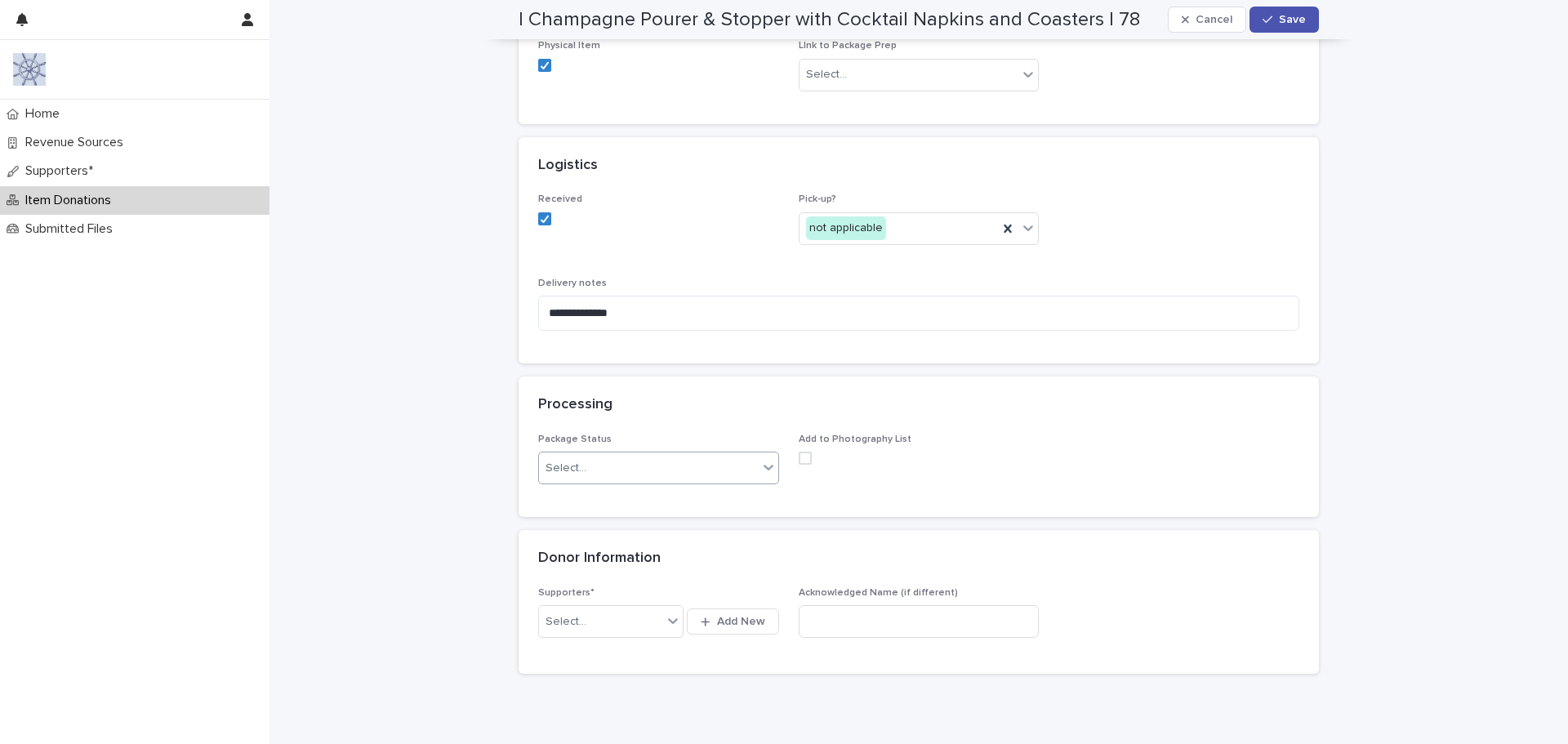
scroll to position [654, 0]
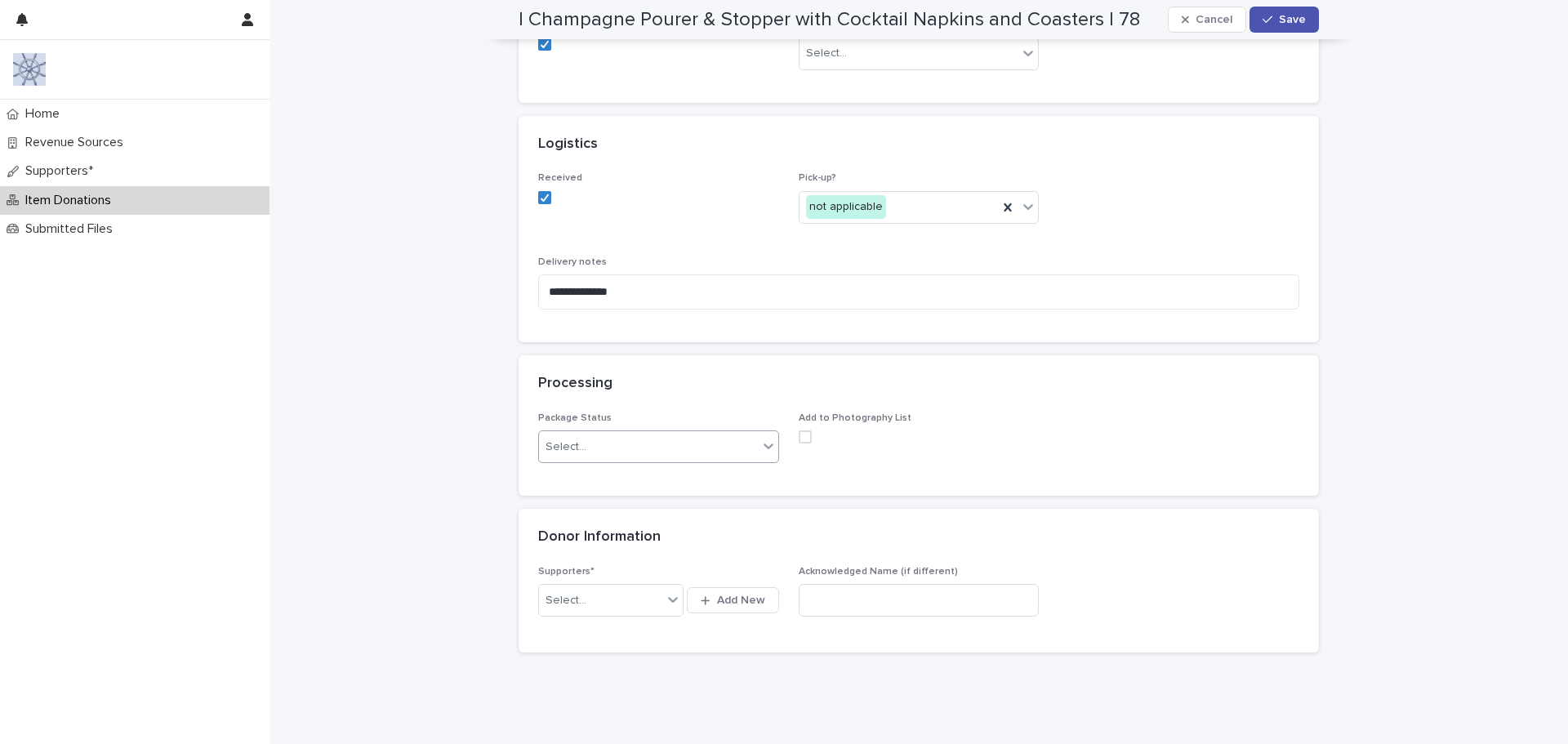
drag, startPoint x: 804, startPoint y: 443, endPoint x: 784, endPoint y: 448, distance: 20.6
click at [799, 444] on span at bounding box center [805, 437] width 13 height 13
click at [588, 604] on input "text" at bounding box center [589, 600] width 2 height 14
type input "***"
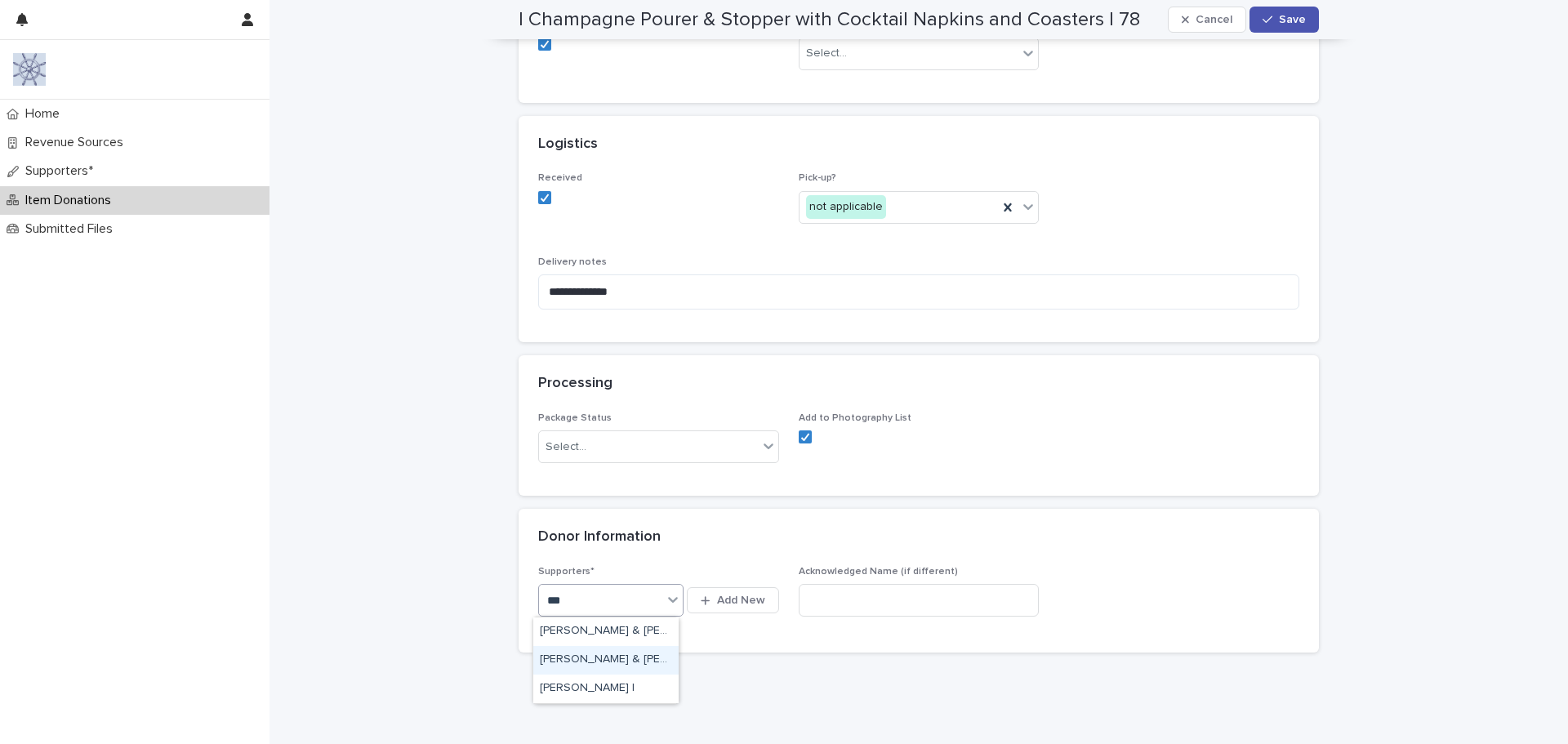
click at [605, 661] on div "[PERSON_NAME] & [PERSON_NAME] |" at bounding box center [606, 660] width 145 height 29
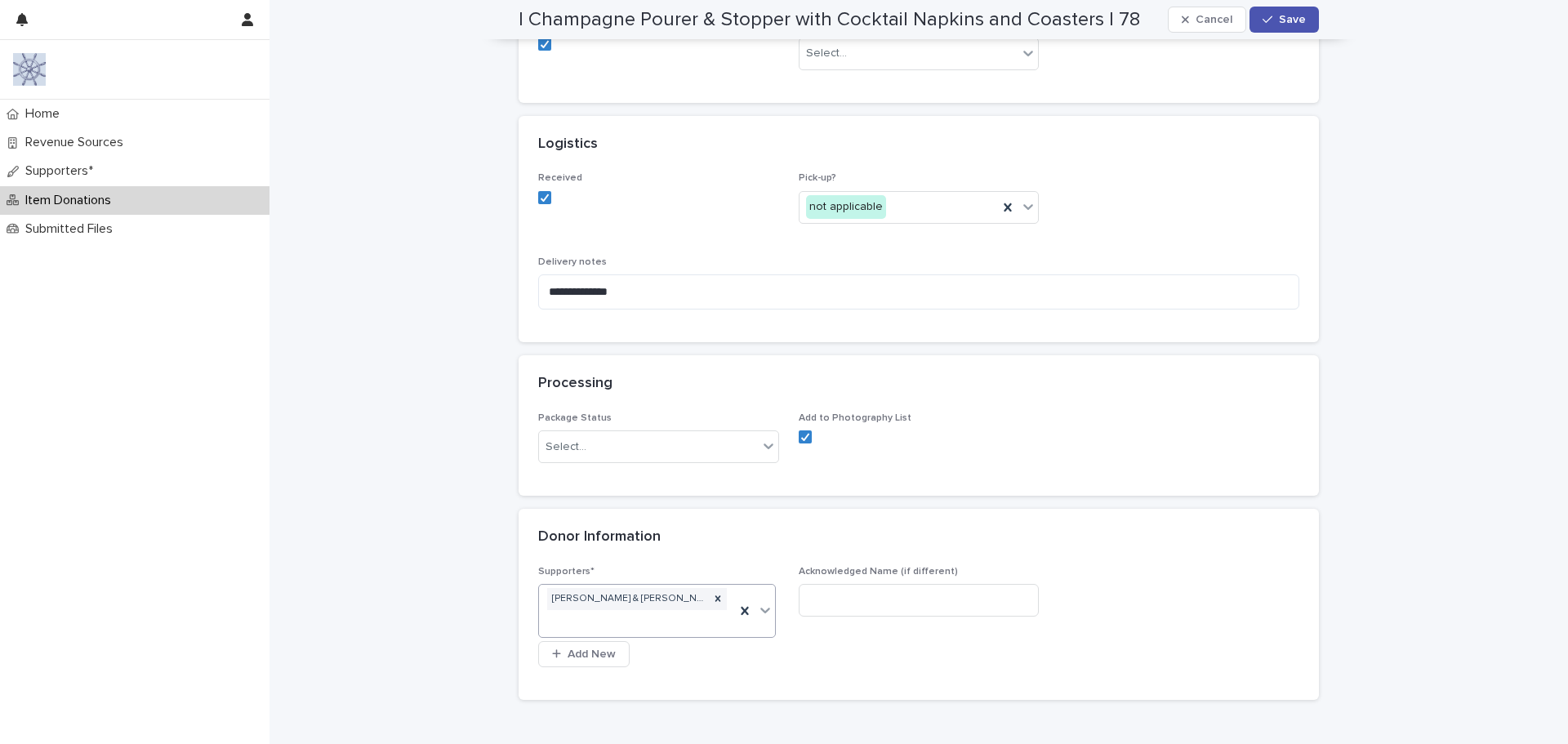
scroll to position [664, 0]
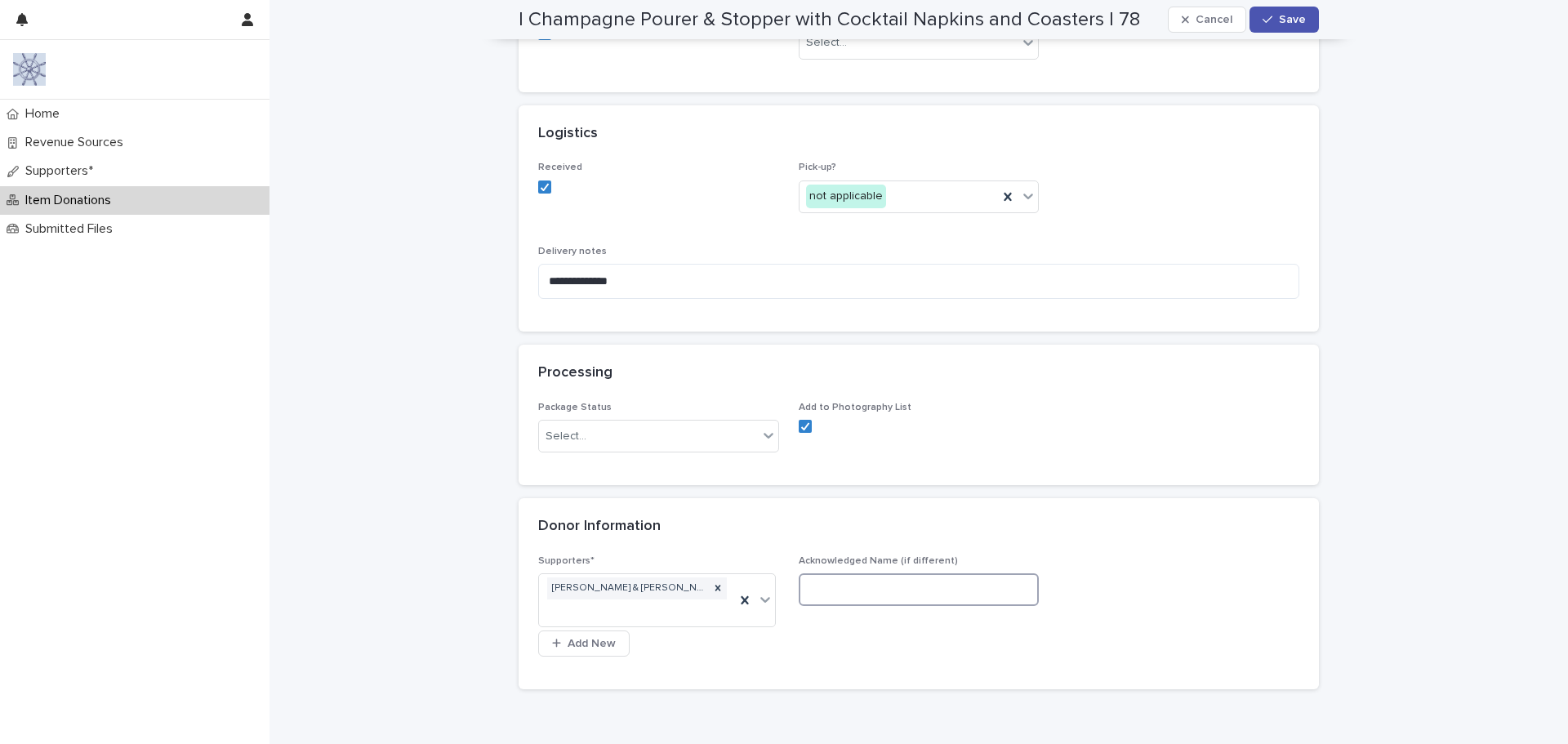
click at [877, 586] on input at bounding box center [919, 590] width 241 height 33
type input "**********"
click at [1279, 24] on span "Save" at bounding box center [1292, 19] width 27 height 11
